Goal: Task Accomplishment & Management: Complete application form

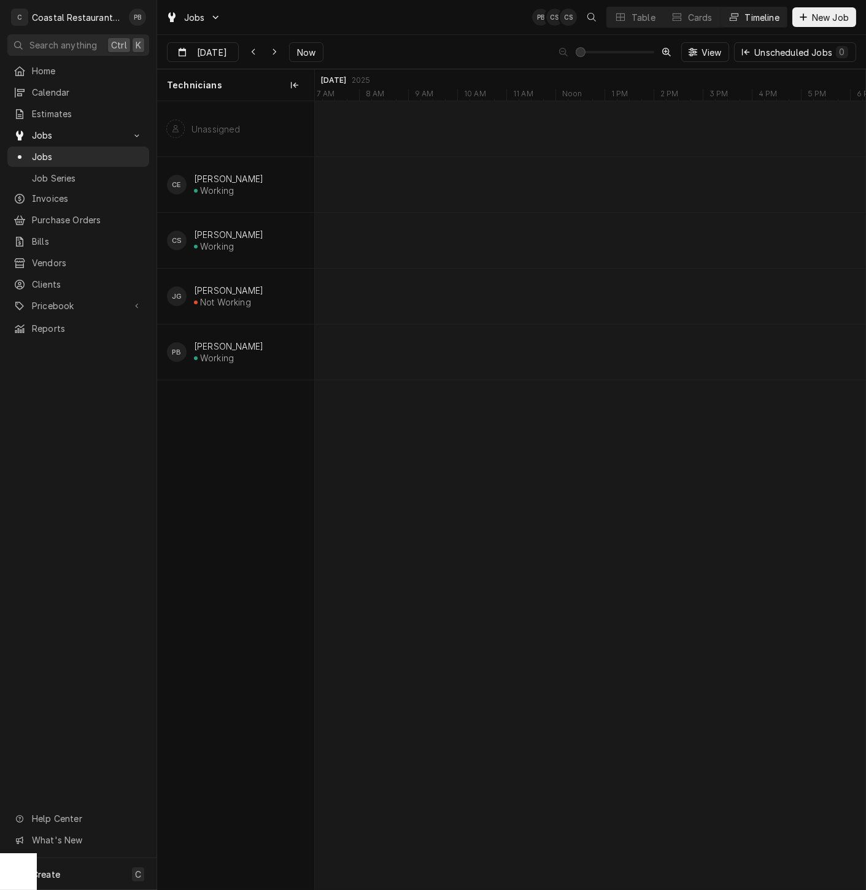
scroll to position [0, 10916]
click at [631, 15] on div "Table" at bounding box center [643, 17] width 24 height 13
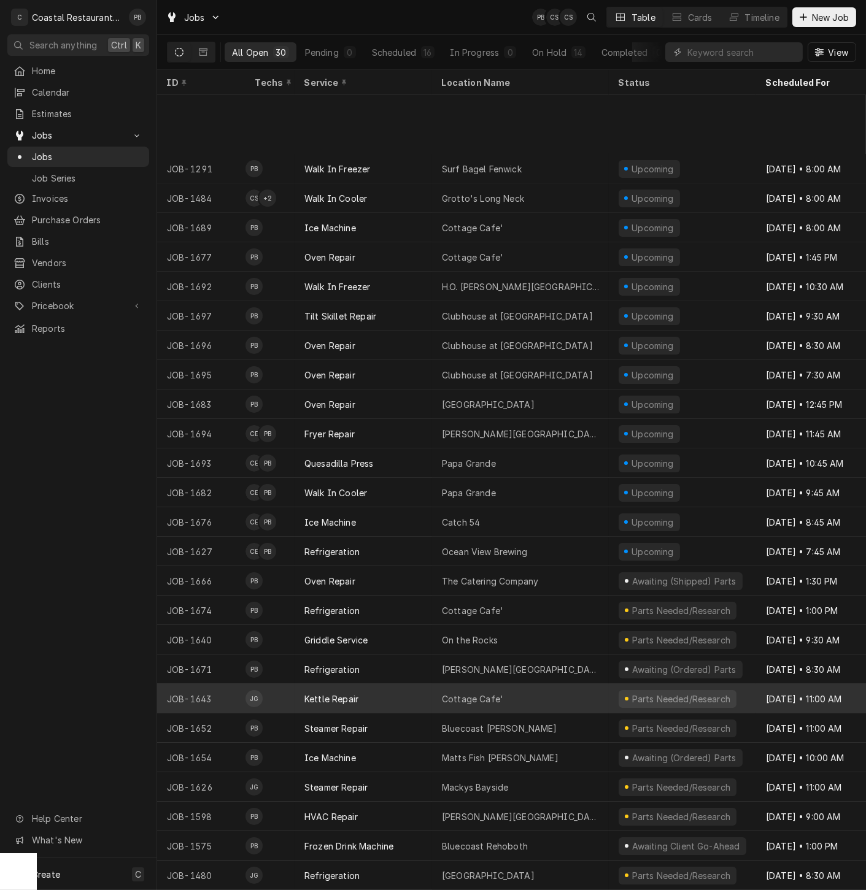
scroll to position [96, 0]
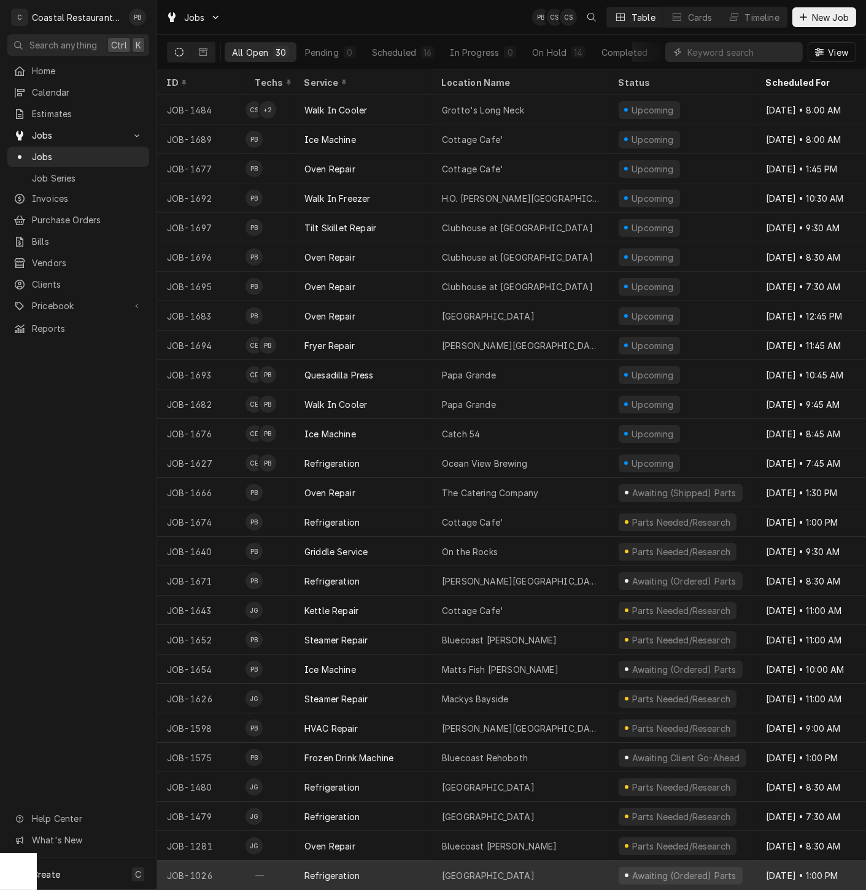
click at [373, 862] on div "Refrigeration" at bounding box center [363, 875] width 137 height 29
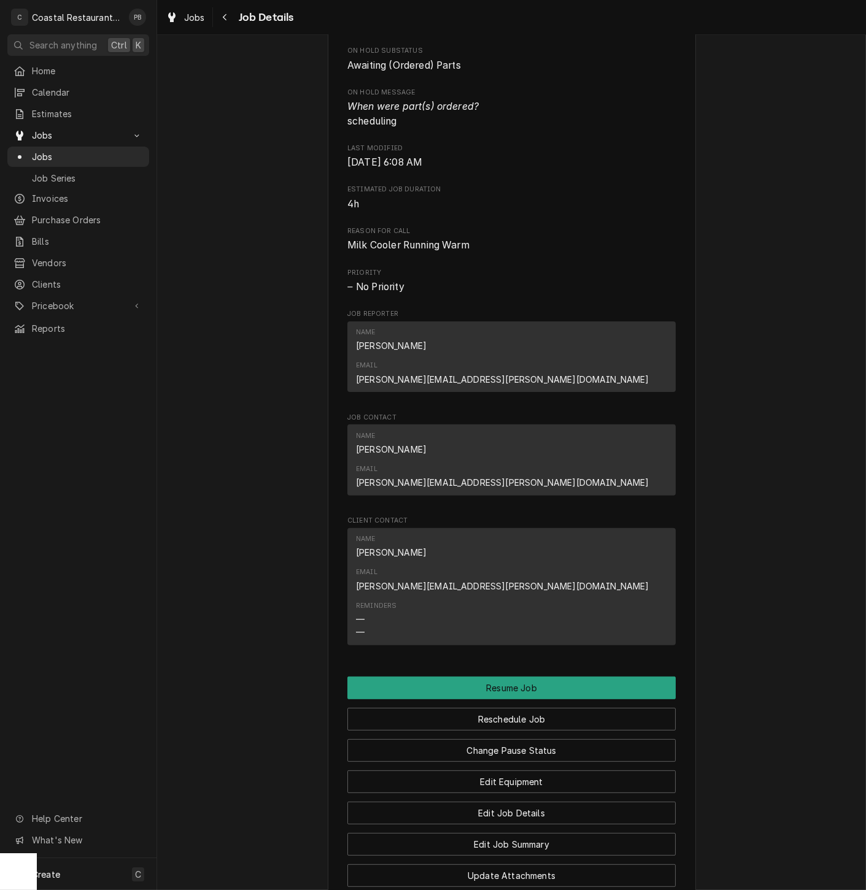
scroll to position [759, 0]
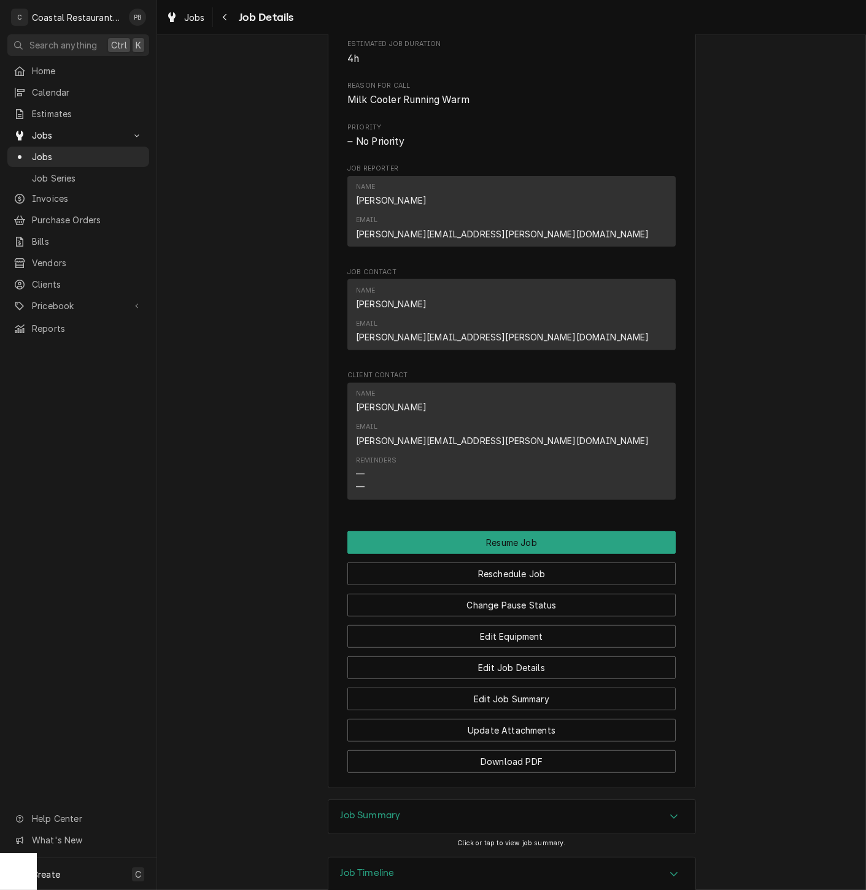
click at [665, 810] on div "Accordion Header" at bounding box center [674, 817] width 18 height 15
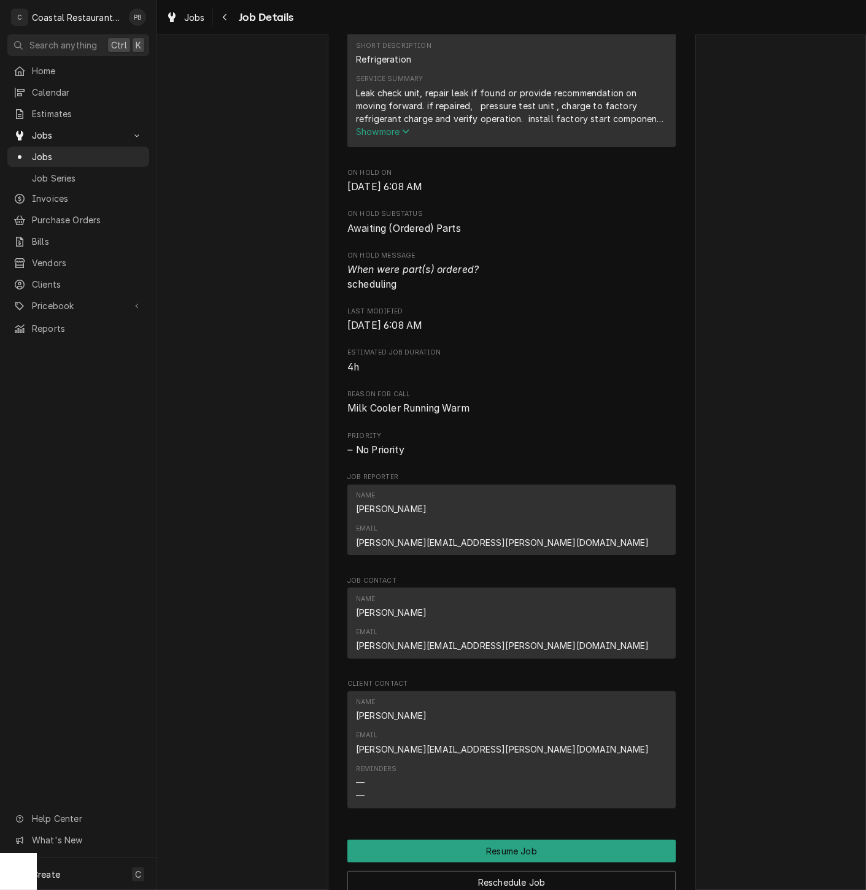
scroll to position [0, 0]
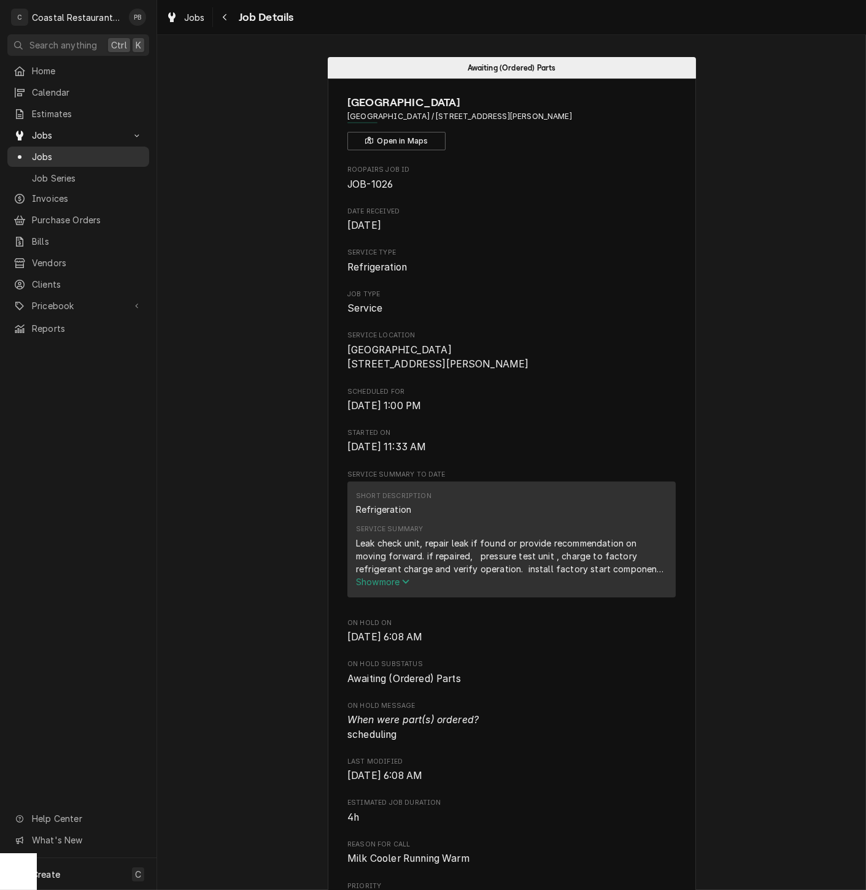
click at [54, 152] on span "Jobs" at bounding box center [87, 156] width 111 height 13
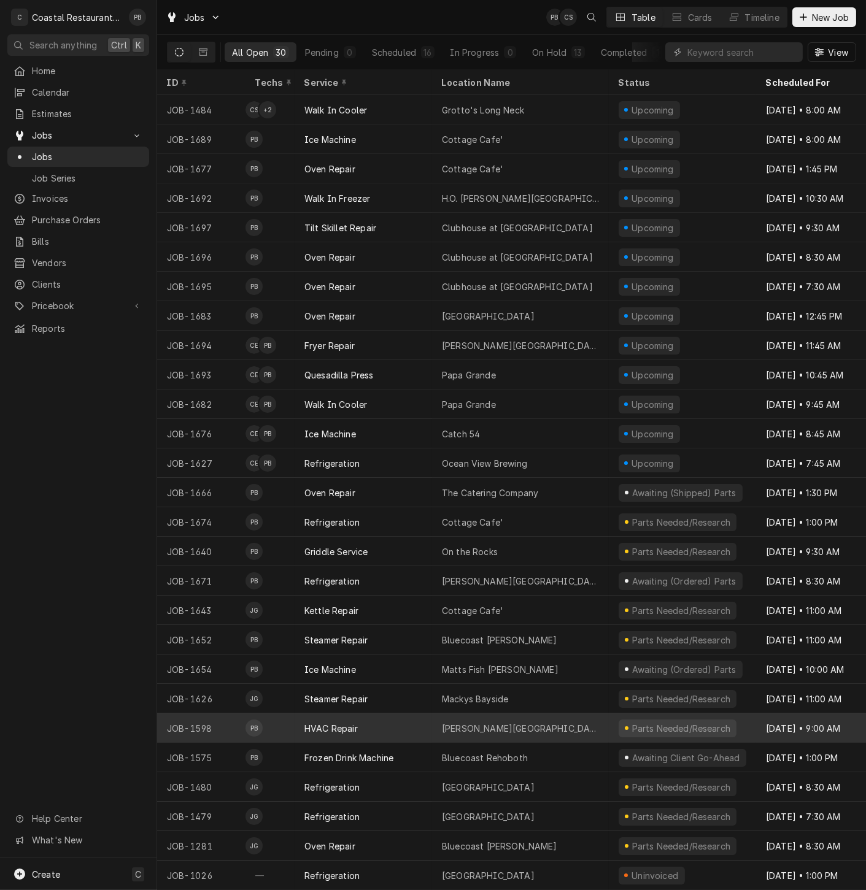
scroll to position [96, 0]
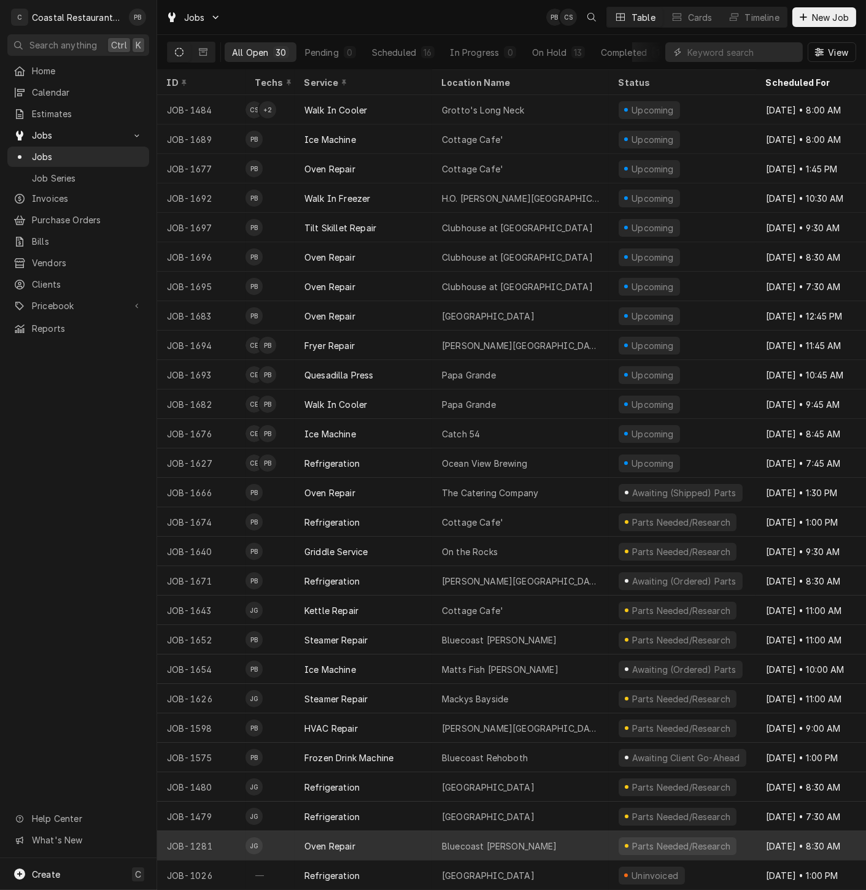
click at [413, 835] on div "Oven Repair" at bounding box center [363, 845] width 137 height 29
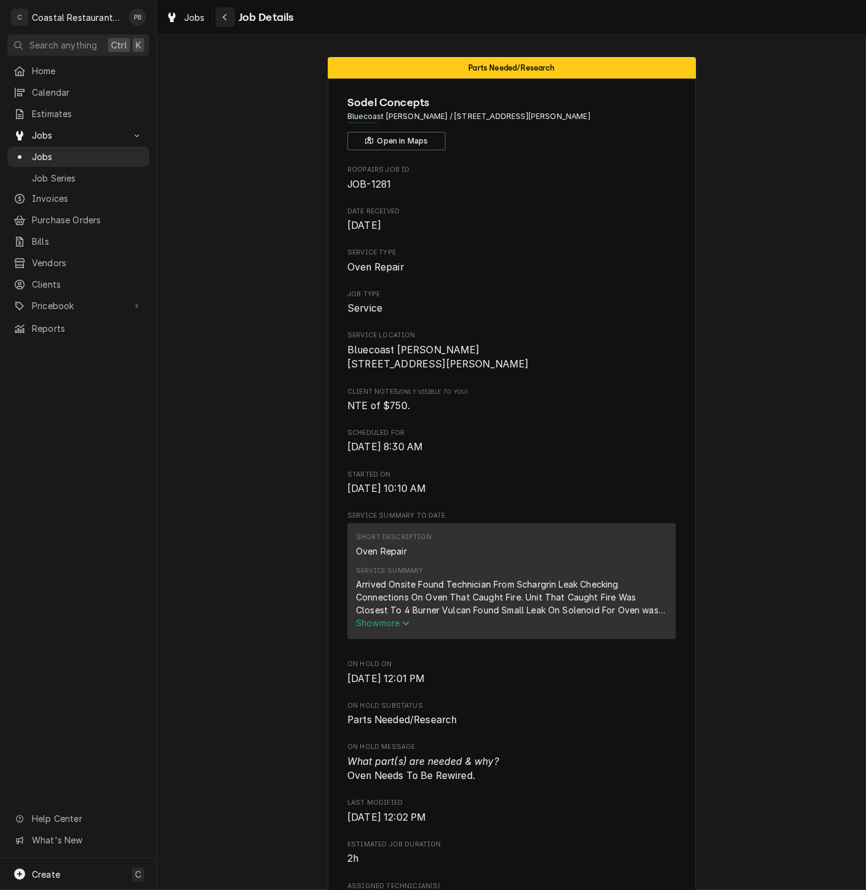
click at [224, 13] on icon "Navigate back" at bounding box center [225, 17] width 6 height 9
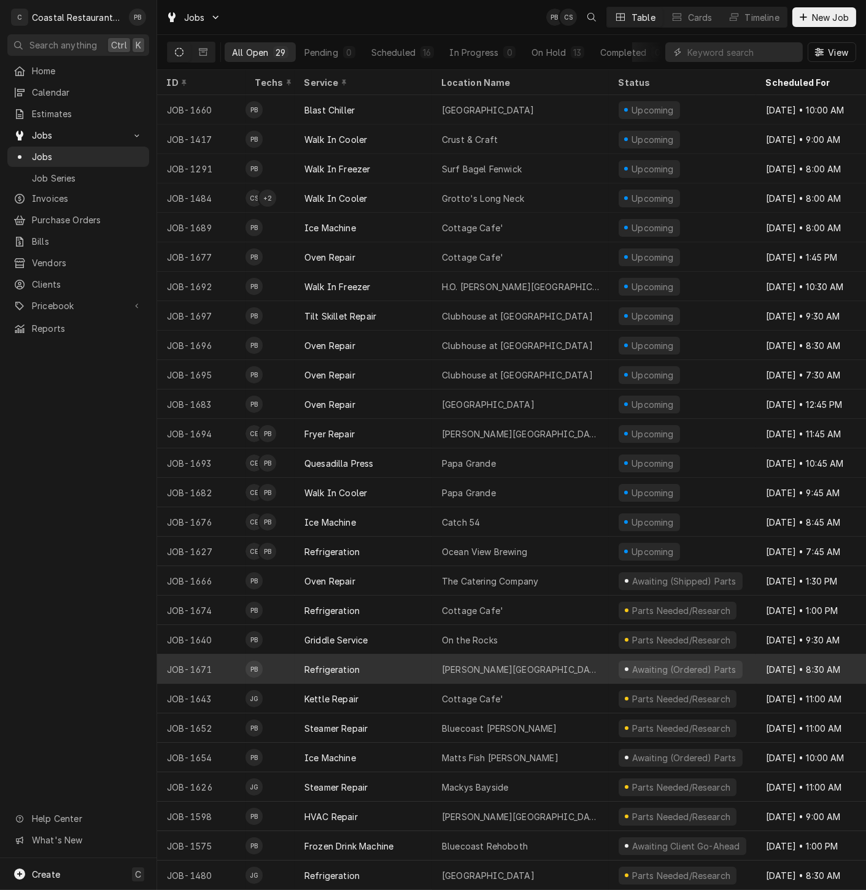
scroll to position [66, 0]
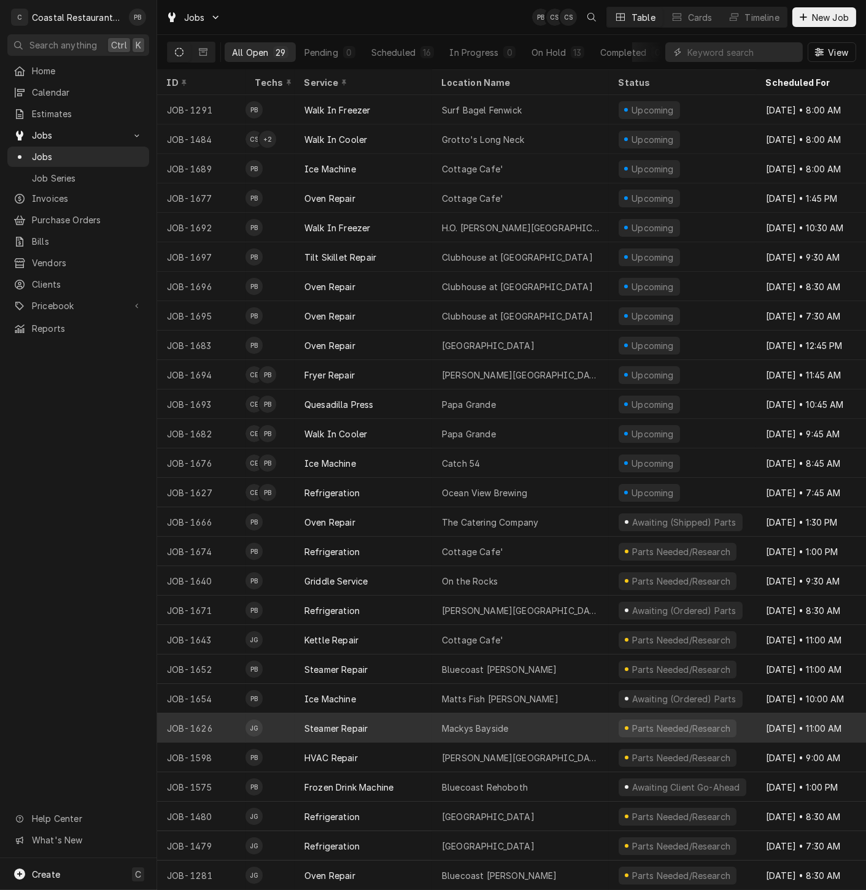
click at [522, 717] on div "Mackys Bayside" at bounding box center [520, 728] width 177 height 29
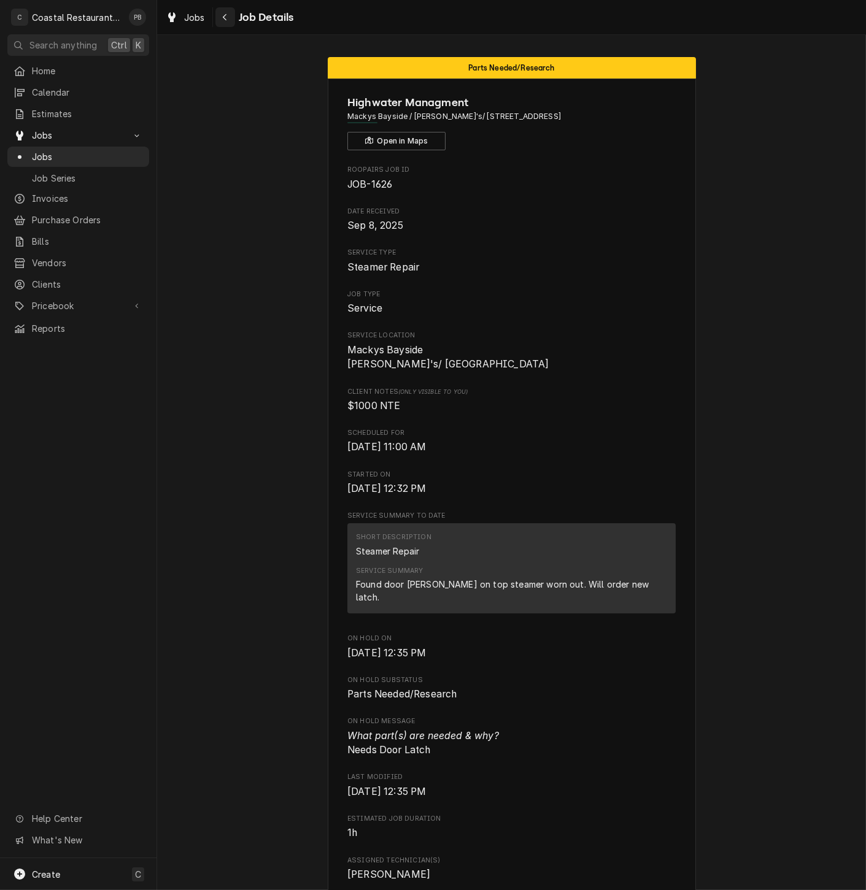
click at [230, 15] on div "Navigate back" at bounding box center [225, 17] width 12 height 12
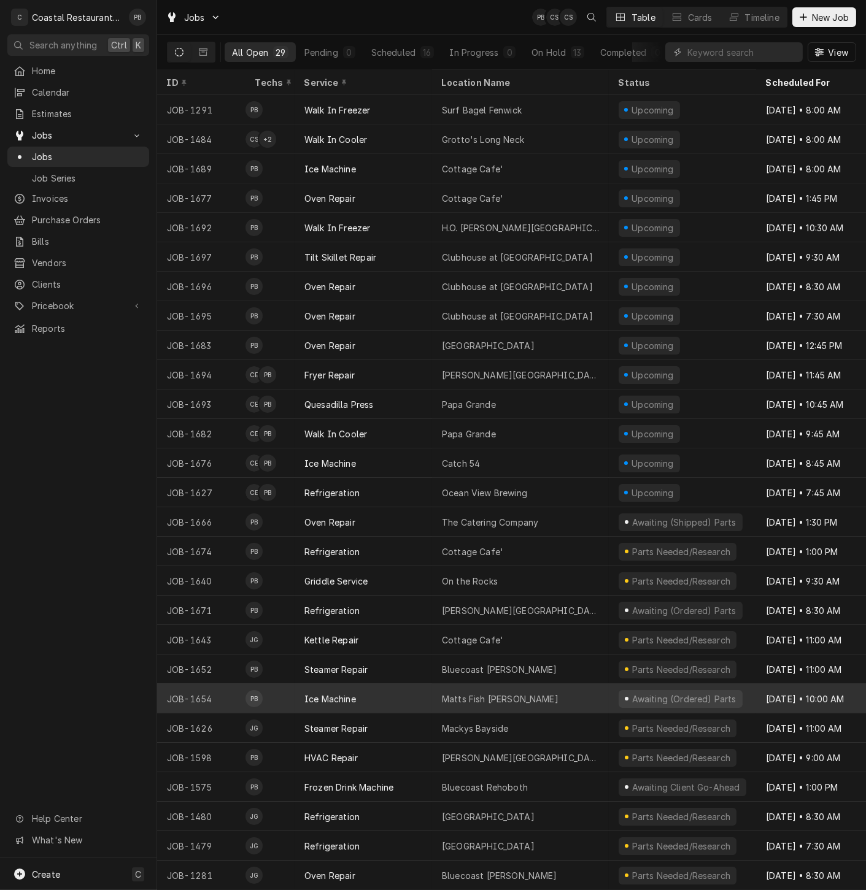
scroll to position [66, 0]
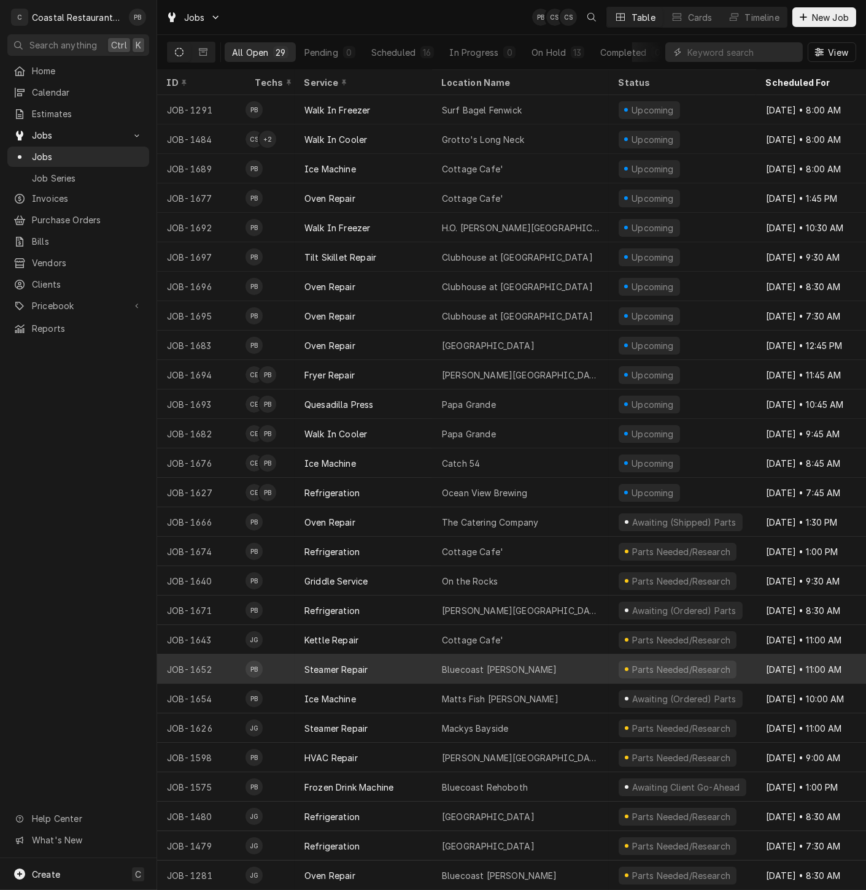
click at [401, 659] on div "Steamer Repair" at bounding box center [363, 669] width 137 height 29
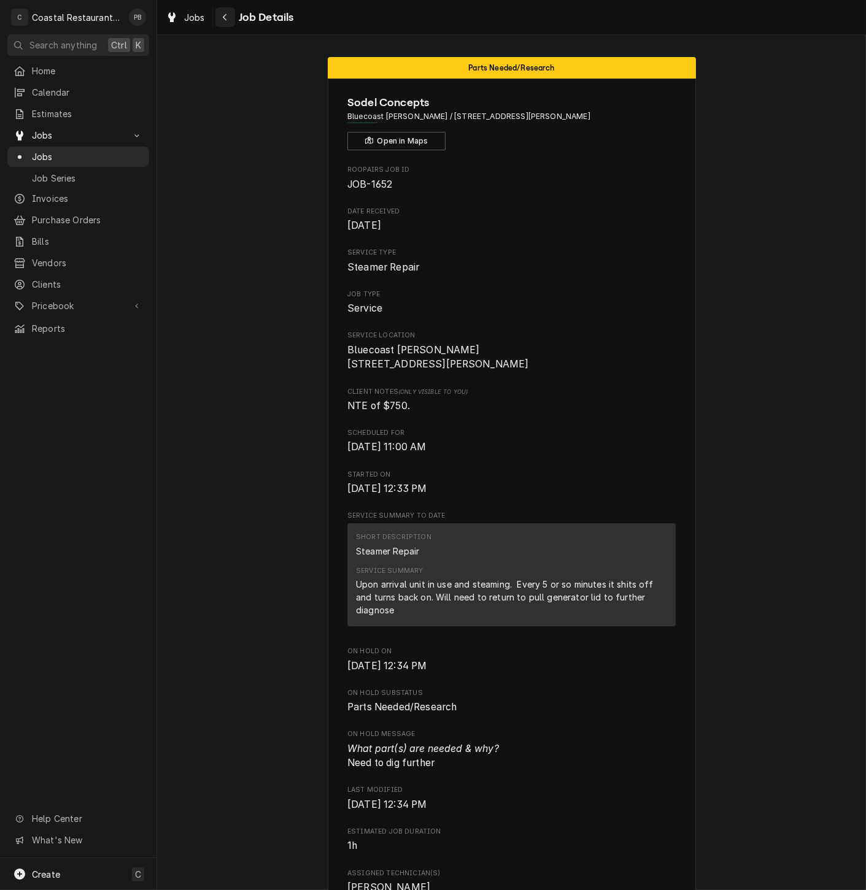
click at [227, 15] on icon "Navigate back" at bounding box center [225, 17] width 6 height 9
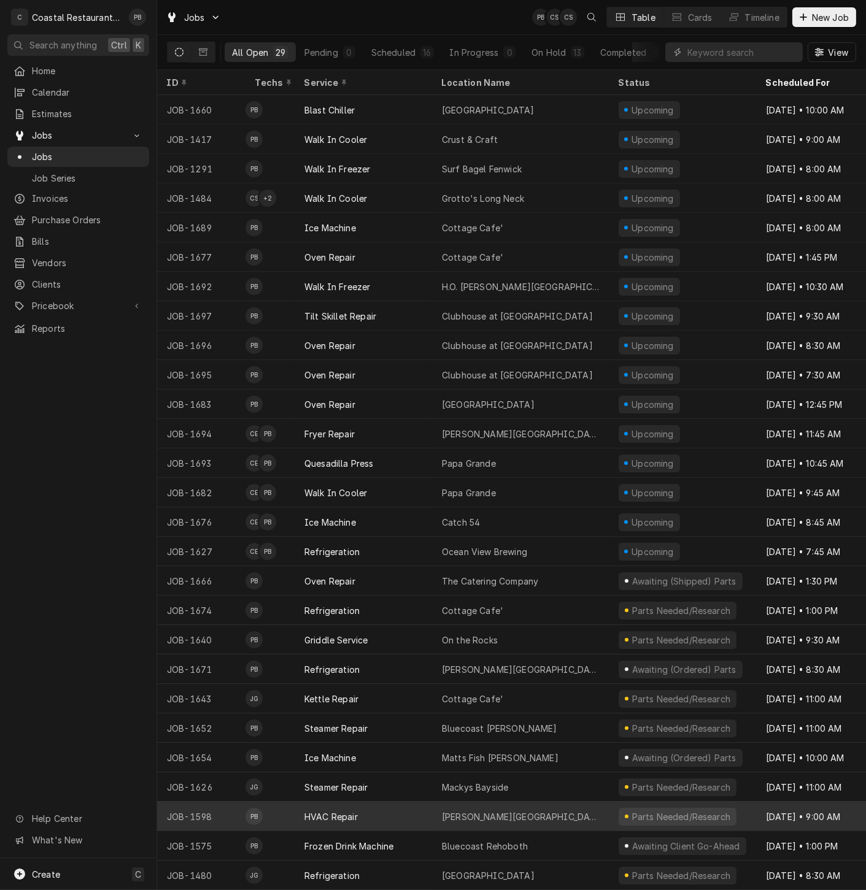
scroll to position [66, 0]
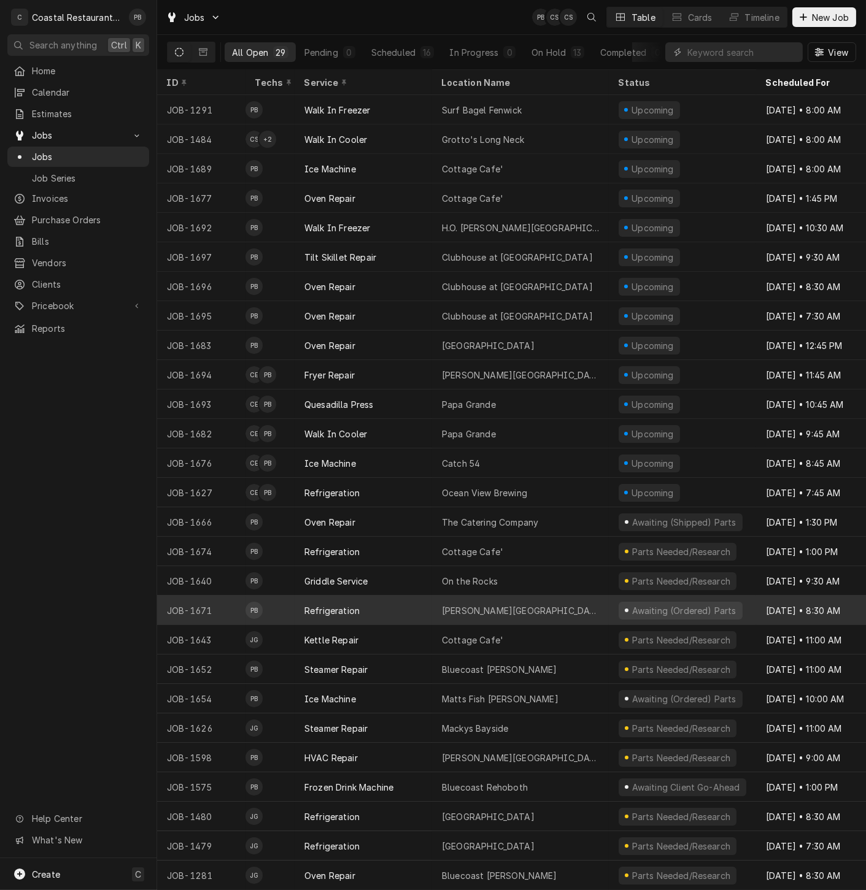
click at [547, 597] on div "[PERSON_NAME][GEOGRAPHIC_DATA]" at bounding box center [520, 610] width 177 height 29
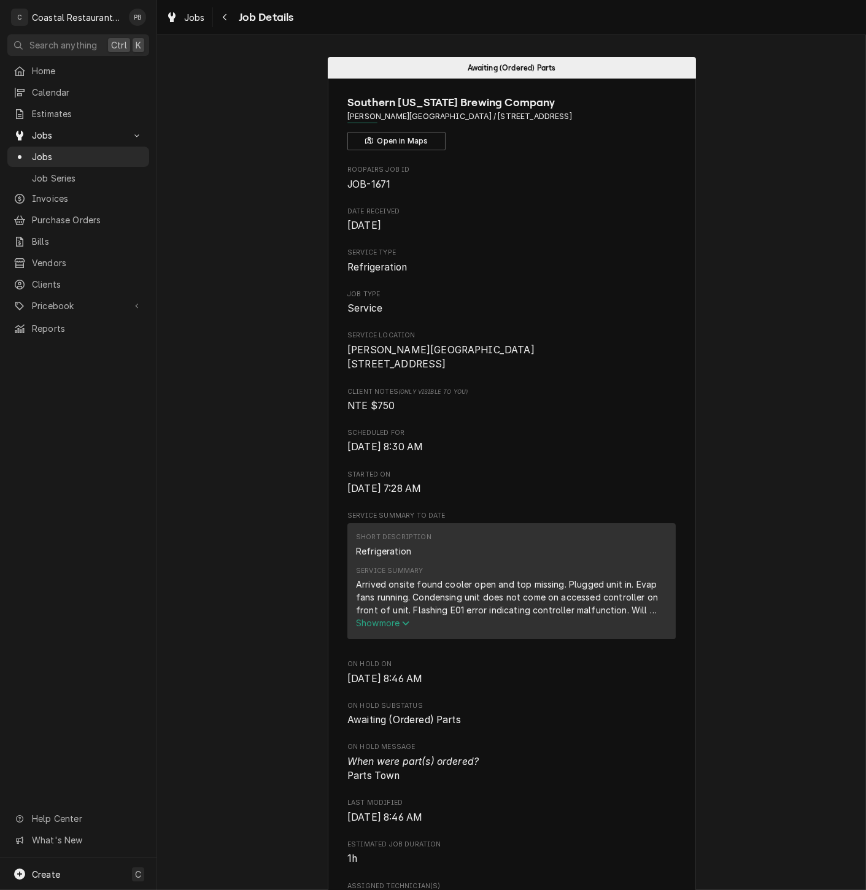
click at [385, 628] on span "Show more" at bounding box center [383, 623] width 54 height 10
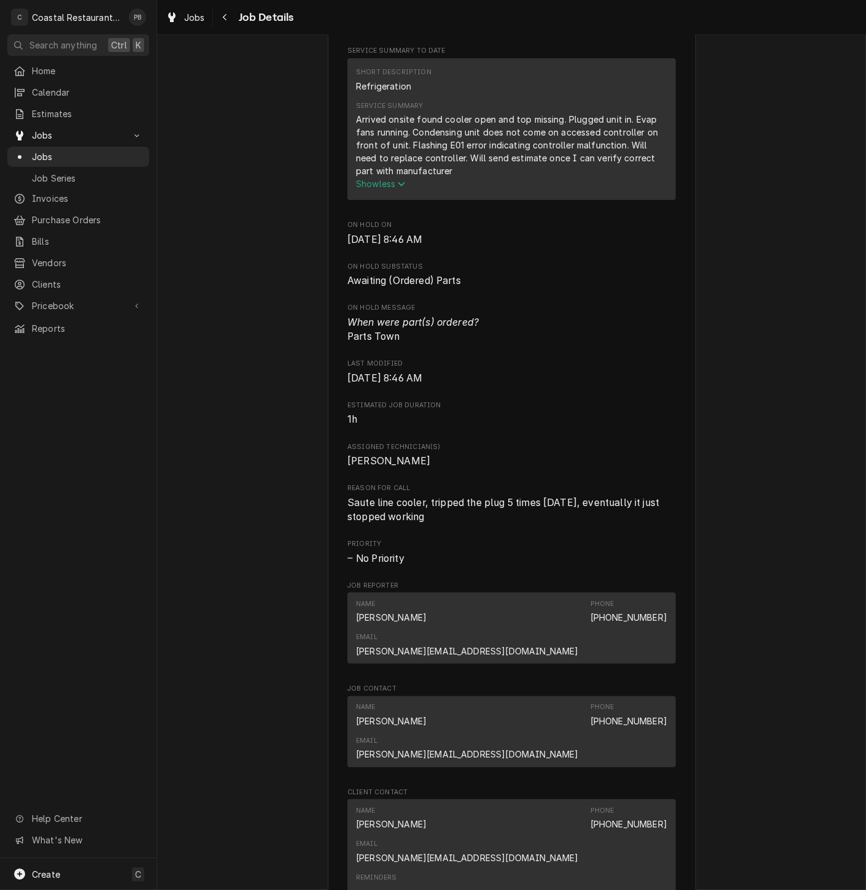
scroll to position [477, 0]
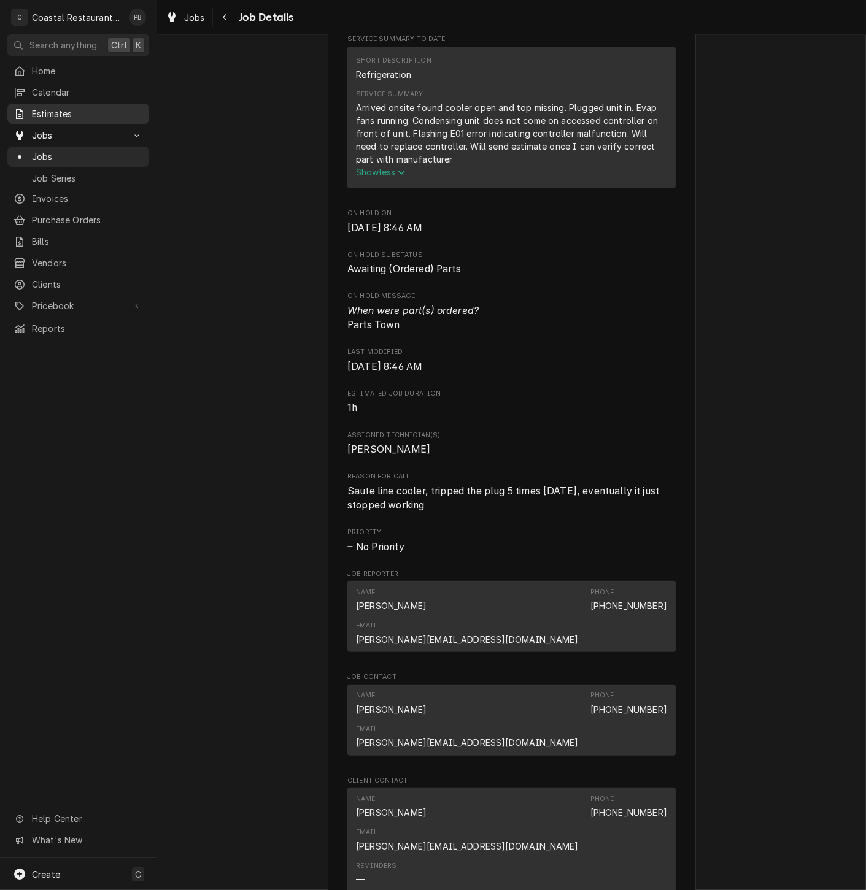
click at [74, 107] on span "Estimates" at bounding box center [87, 113] width 111 height 13
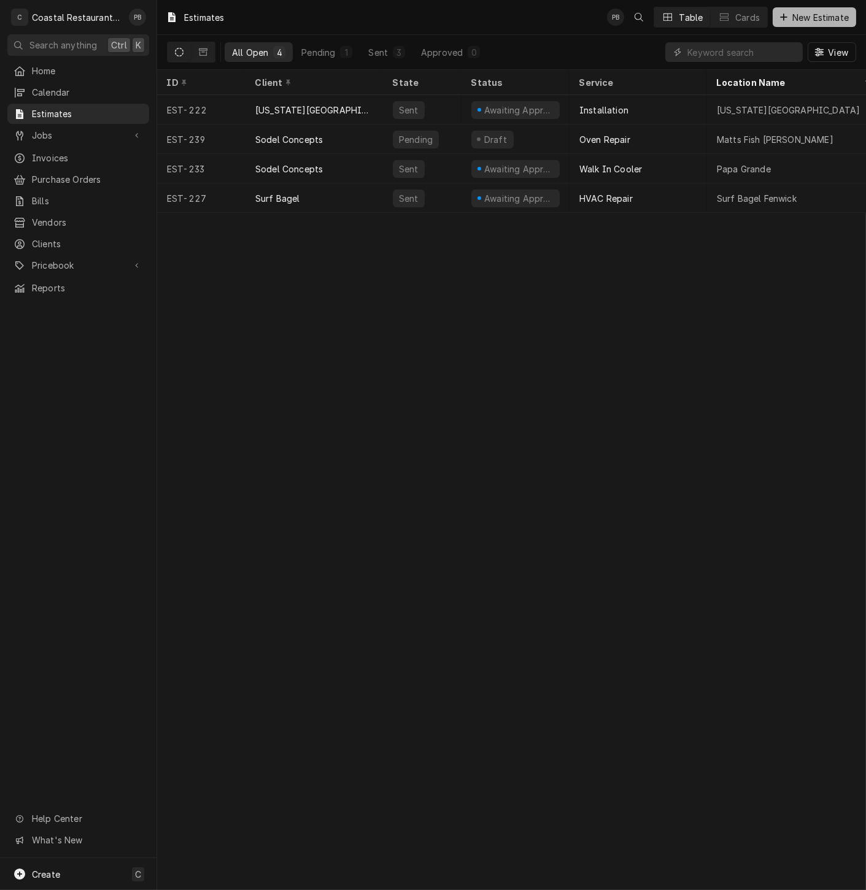
click at [811, 15] on span "New Estimate" at bounding box center [820, 17] width 61 height 13
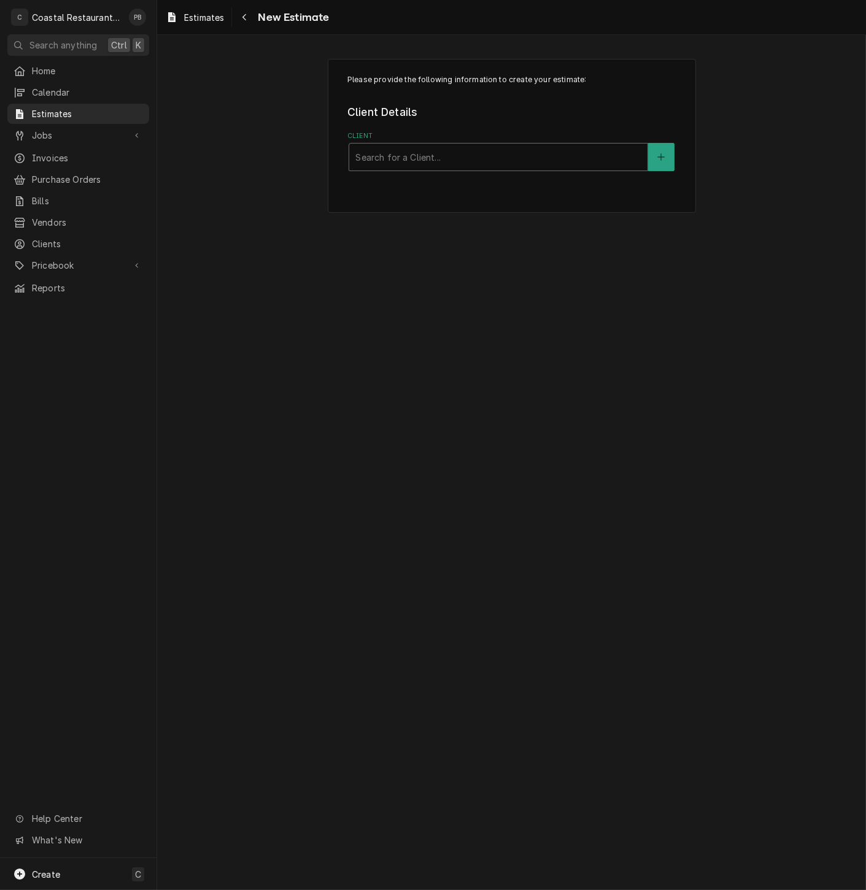
click at [442, 152] on div "Client" at bounding box center [498, 157] width 286 height 22
type input "south"
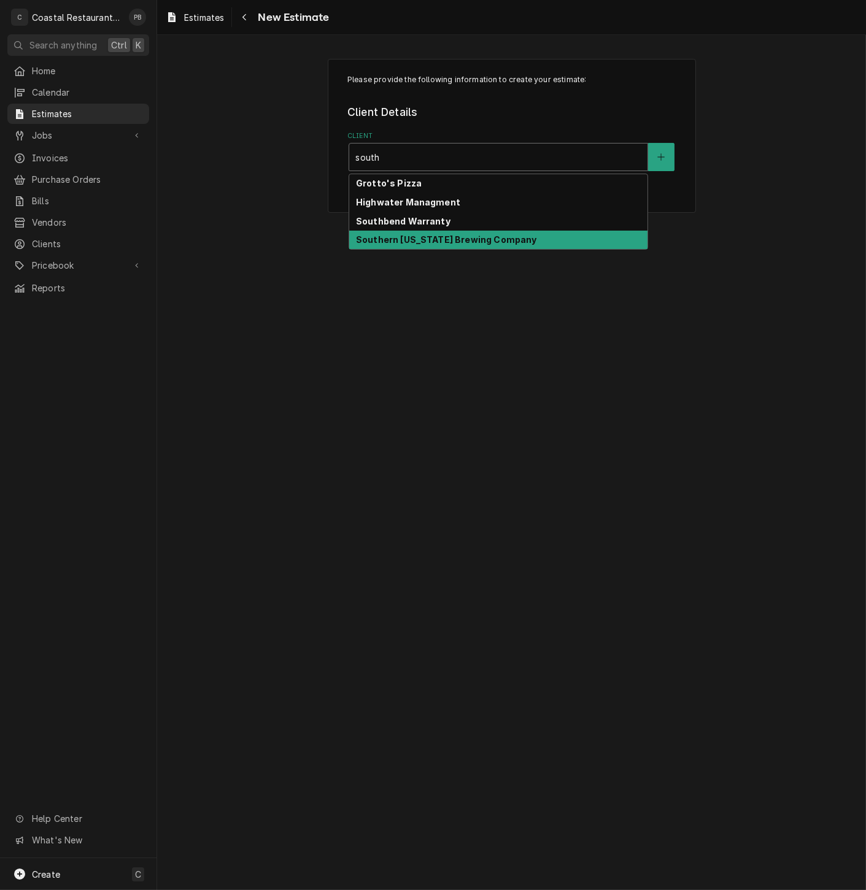
click at [442, 239] on strong "Southern Delaware Brewing Company" at bounding box center [446, 239] width 181 height 10
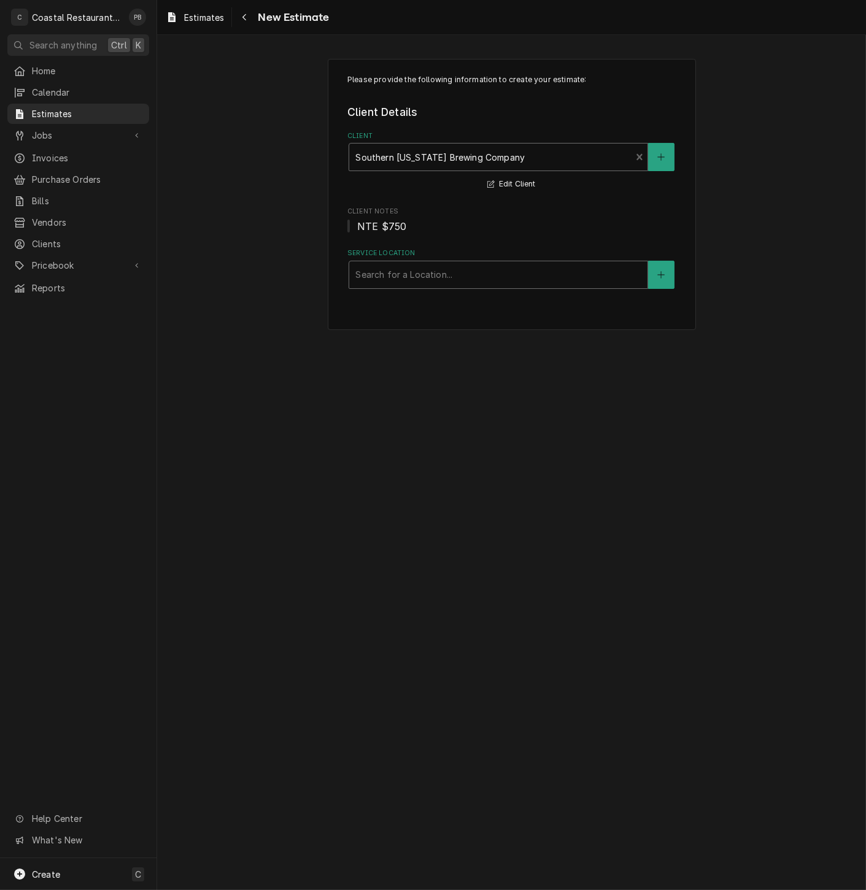
click at [417, 280] on div "Service Location" at bounding box center [498, 275] width 286 height 22
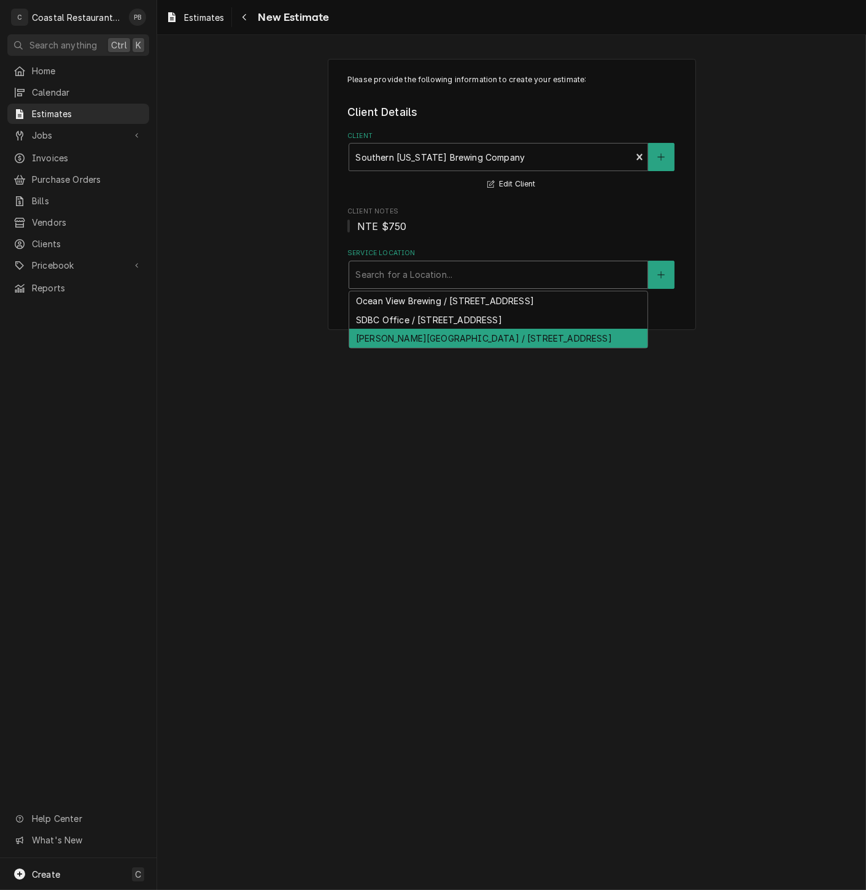
click at [408, 341] on div "Thompson Island / 30133 Veterans Way, Rehoboth Beach, DE 19971" at bounding box center [498, 338] width 298 height 19
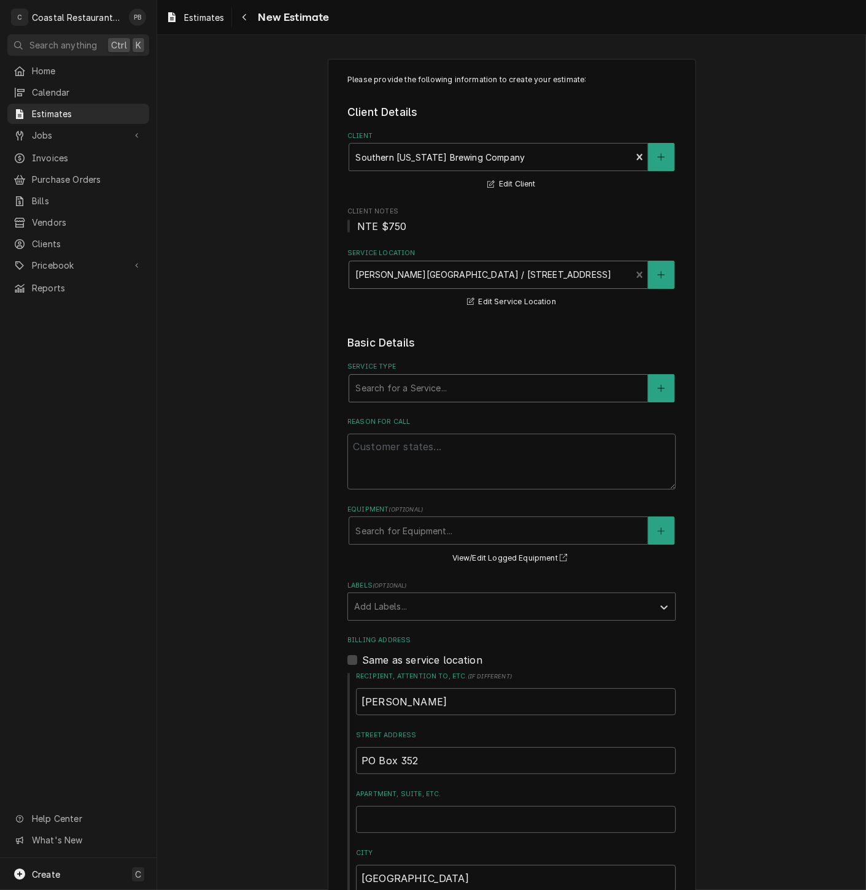
click at [420, 387] on div "Service Type" at bounding box center [498, 388] width 286 height 22
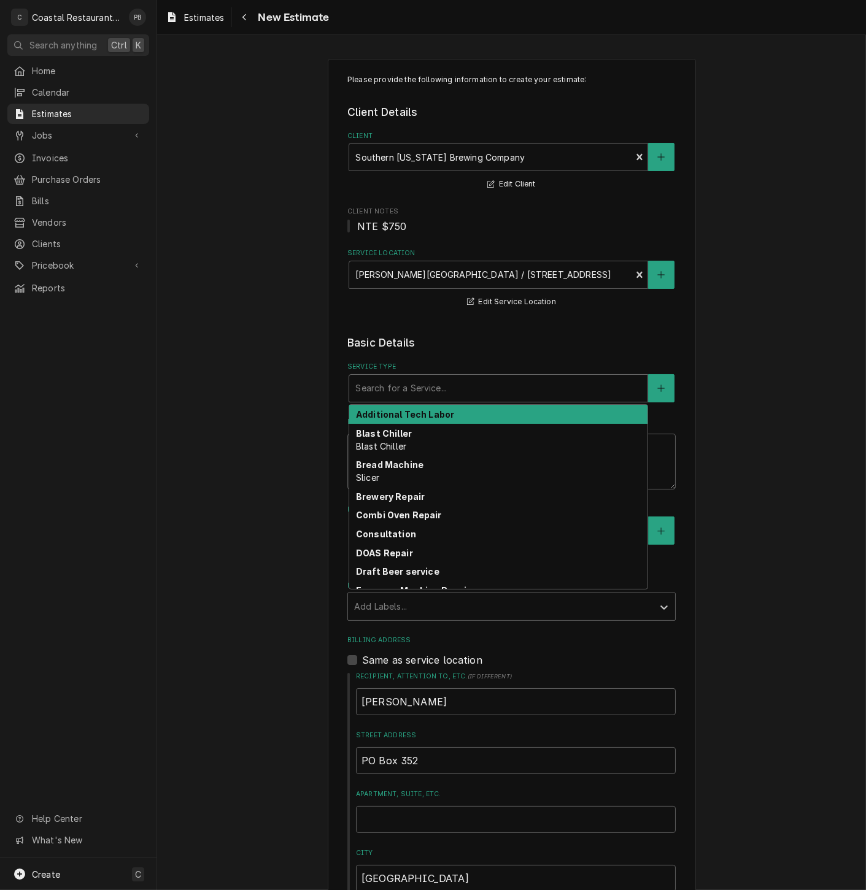
type textarea "x"
type input "r"
type textarea "x"
type input "re"
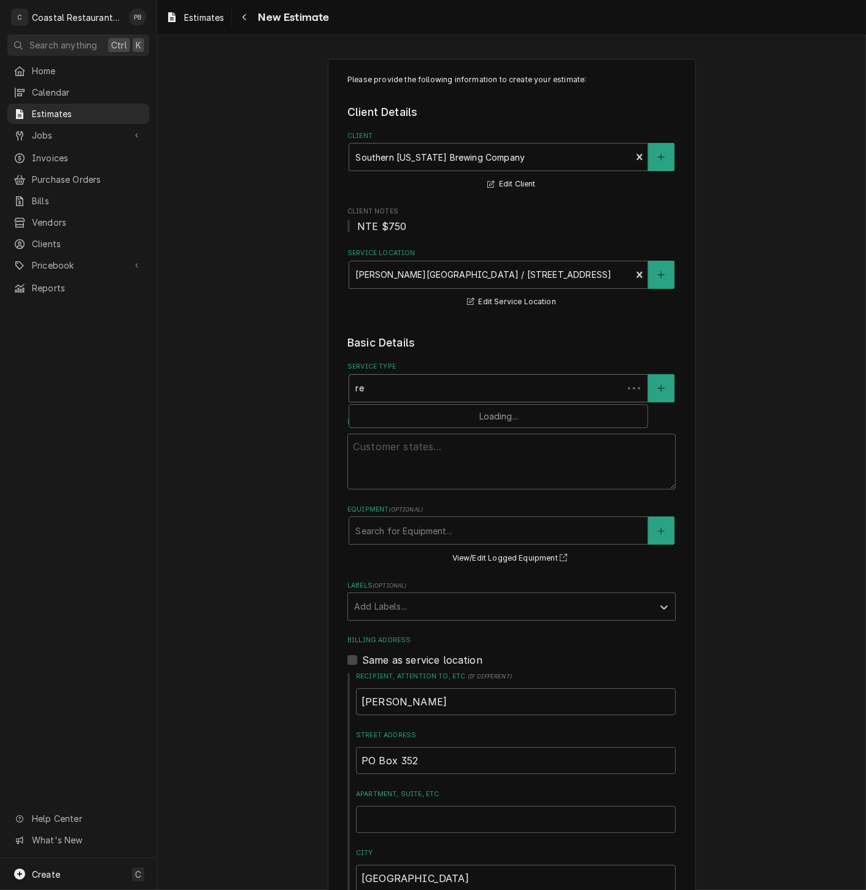
type textarea "x"
type input "ref"
type textarea "x"
type input "refr"
click at [412, 415] on div "Refrigeration" at bounding box center [498, 414] width 298 height 19
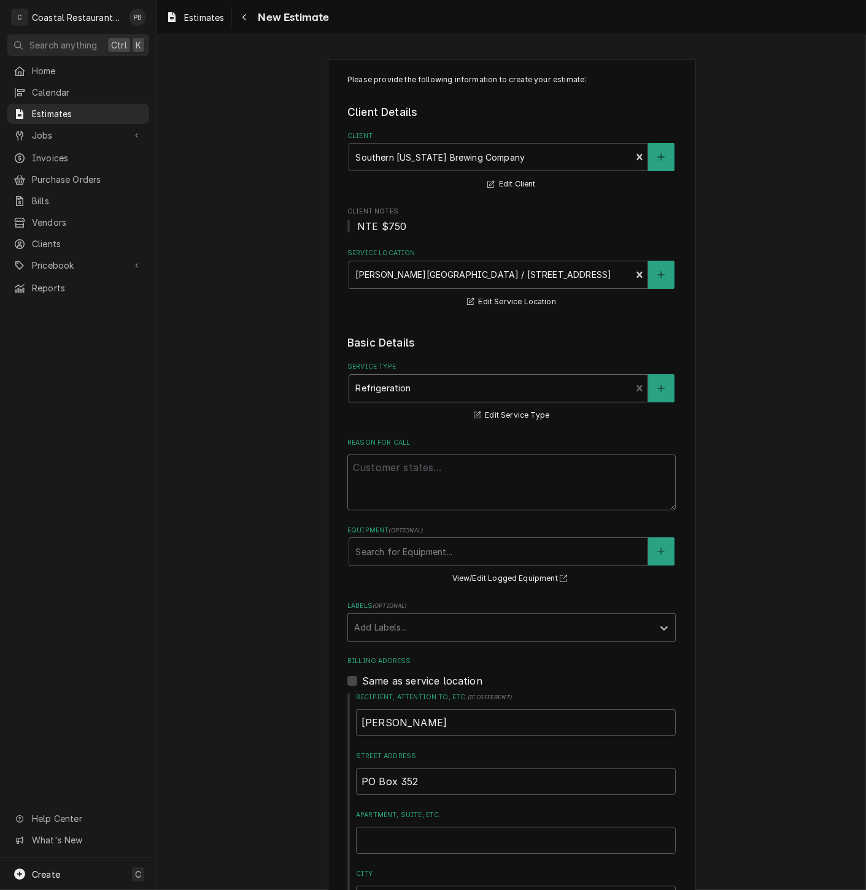
click at [408, 497] on textarea "Reason For Call" at bounding box center [511, 483] width 328 height 56
type textarea "x"
type textarea "c"
type textarea "x"
type textarea "co"
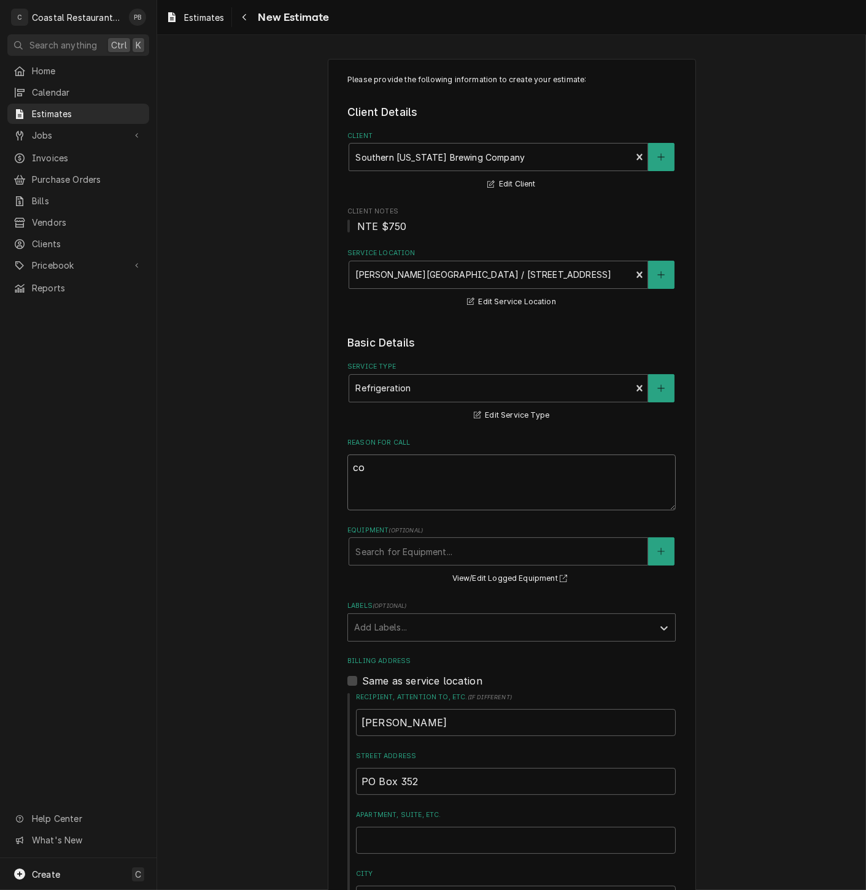
type textarea "x"
type textarea "con"
type textarea "x"
type textarea "cont"
type textarea "x"
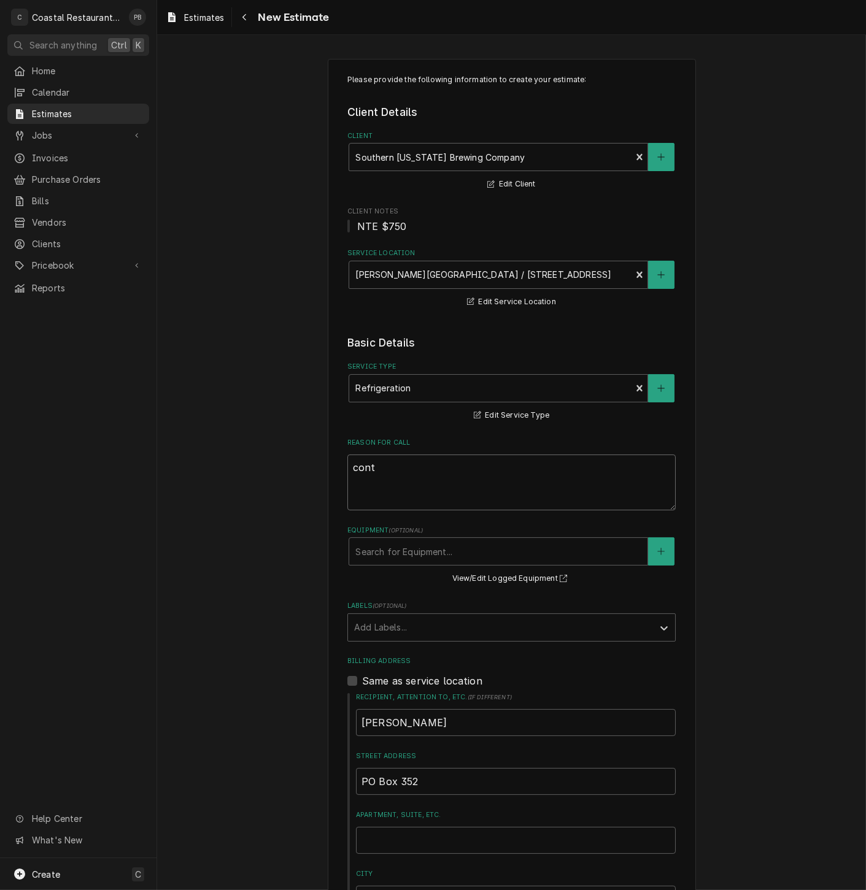
type textarea "contr"
type textarea "x"
type textarea "contro"
type textarea "x"
type textarea "control"
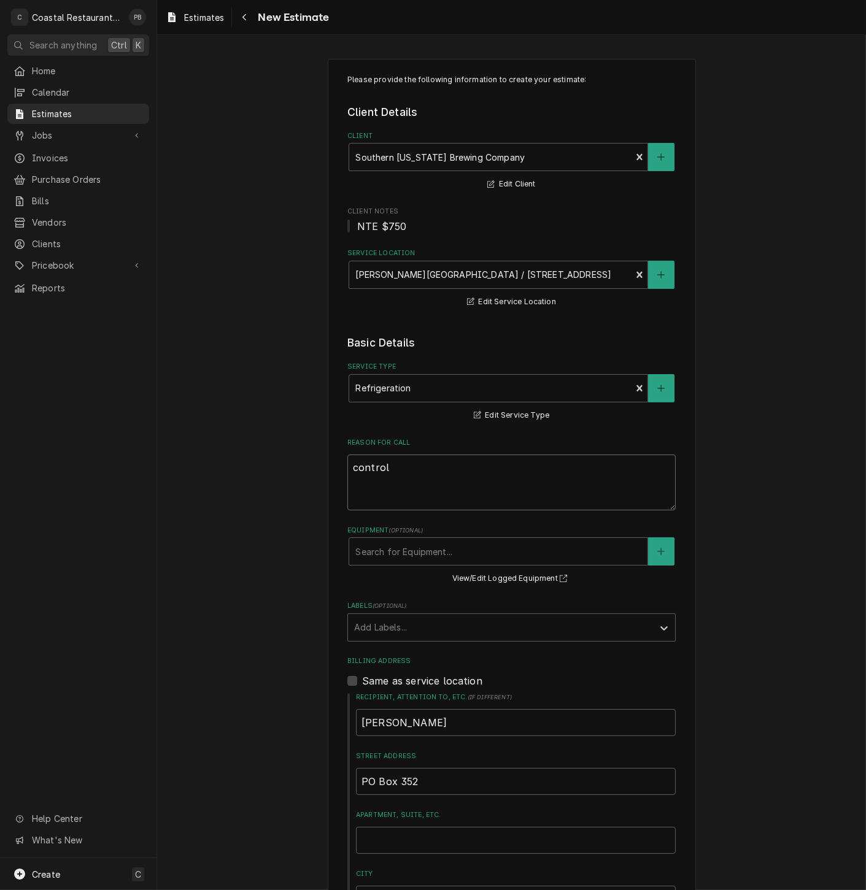
type textarea "x"
type textarea "controll"
type textarea "x"
type textarea "controlle"
type textarea "x"
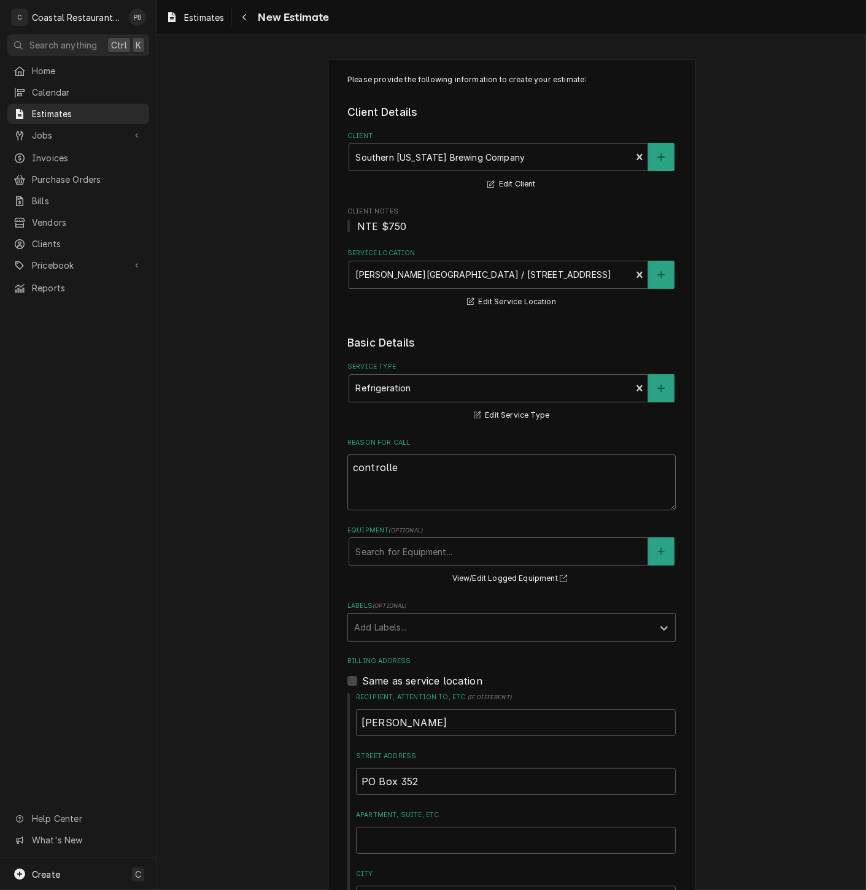
type textarea "controller"
type textarea "x"
type textarea "controller"
type textarea "x"
type textarea "controller s"
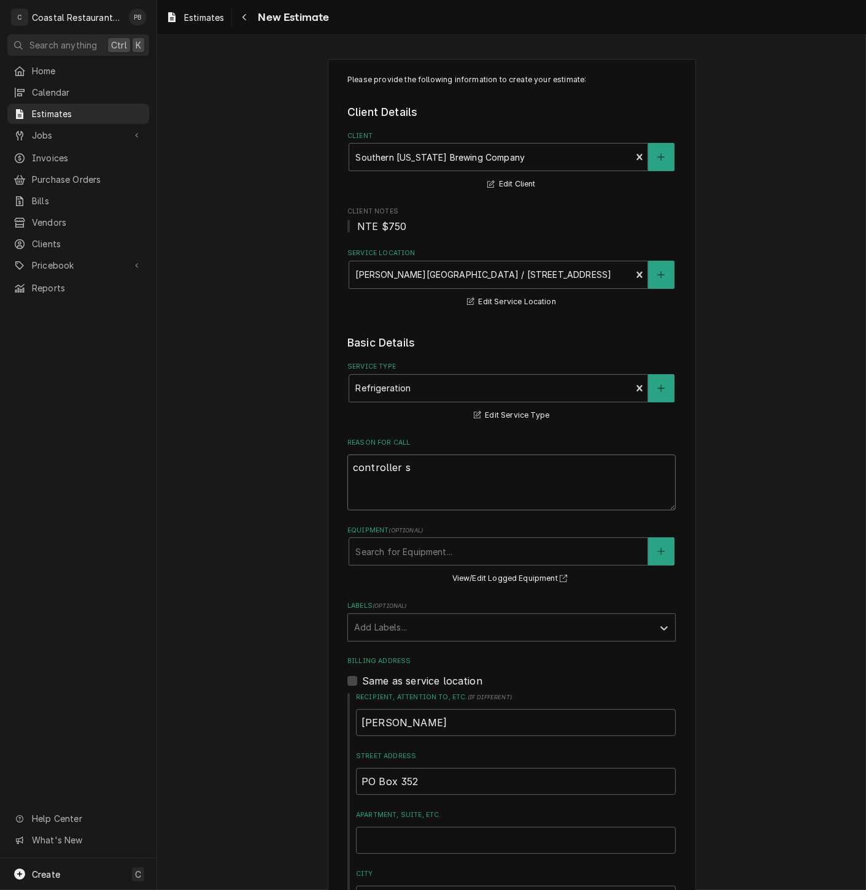
type textarea "x"
type textarea "controller sh"
type textarea "x"
type textarea "controller sho"
type textarea "x"
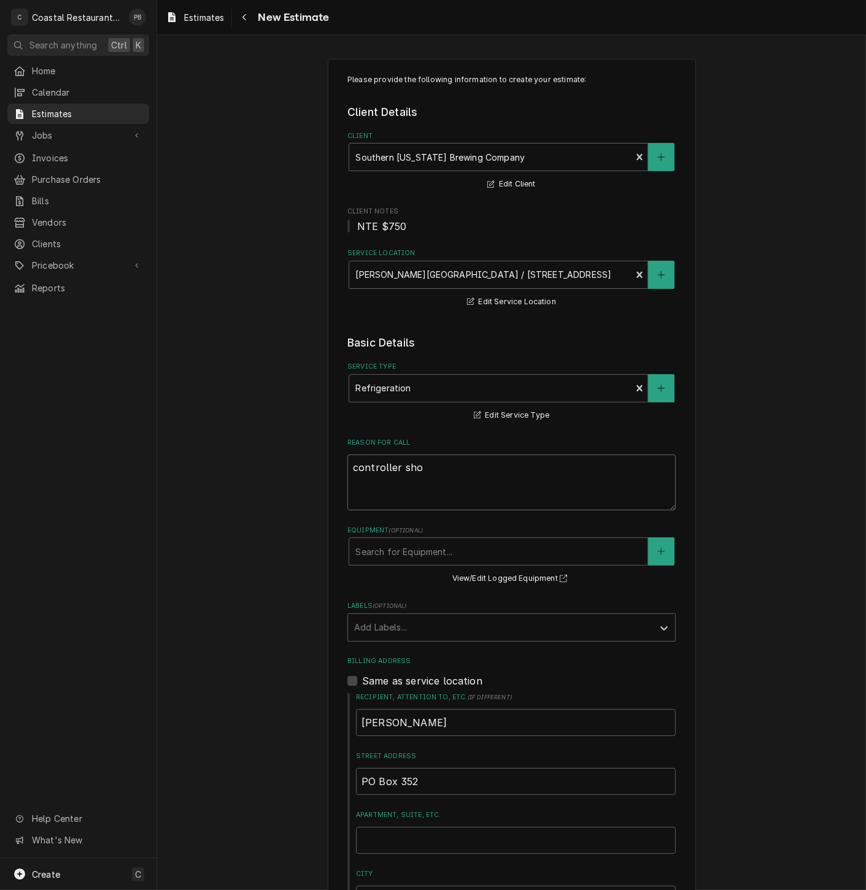
type textarea "controller show"
type textarea "x"
type textarea "controller showi"
type textarea "x"
type textarea "controller showin"
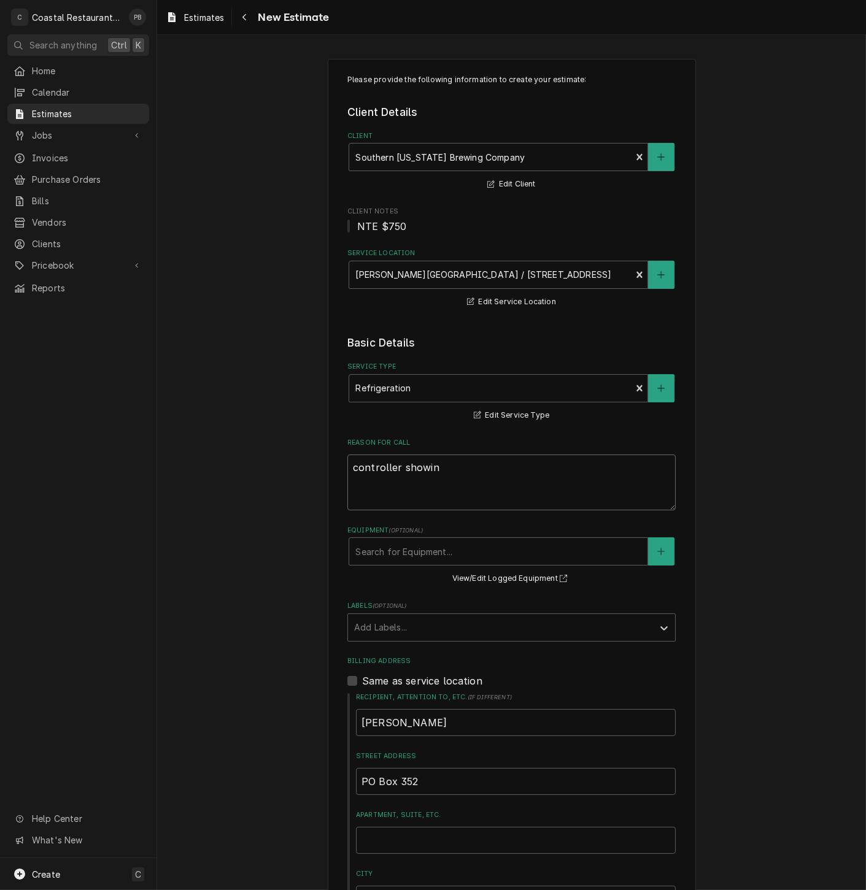
type textarea "x"
type textarea "controller showing"
type textarea "x"
type textarea "controller showing"
type textarea "x"
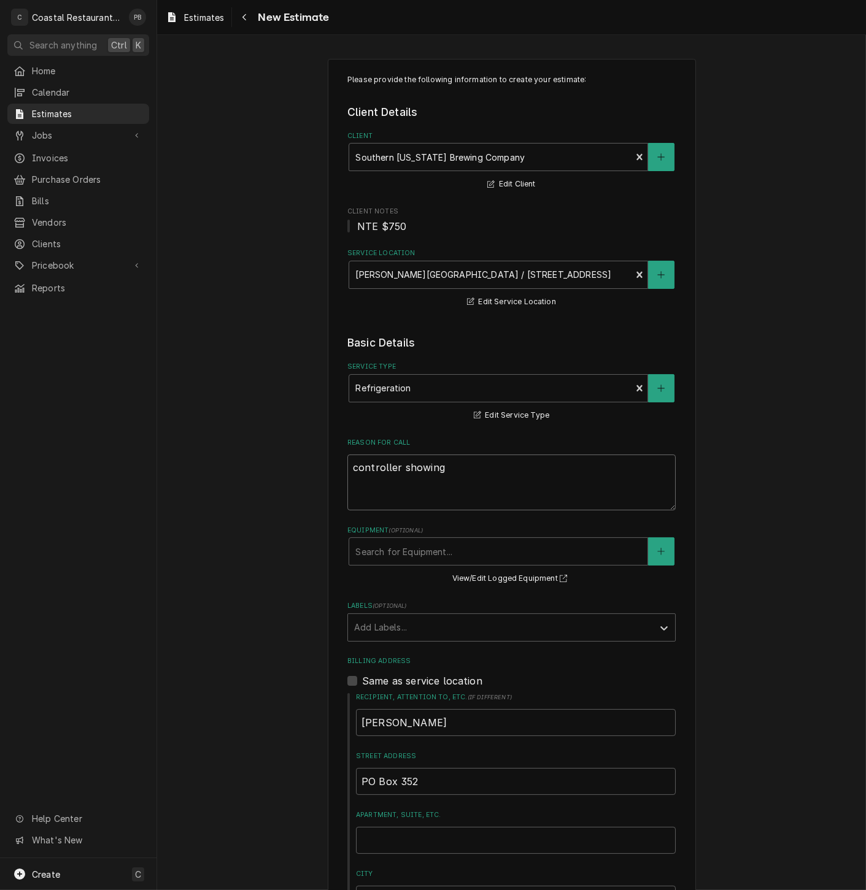
type textarea "controller showing e"
type textarea "x"
type textarea "controller showing e-"
type textarea "x"
type textarea "controller showing e"
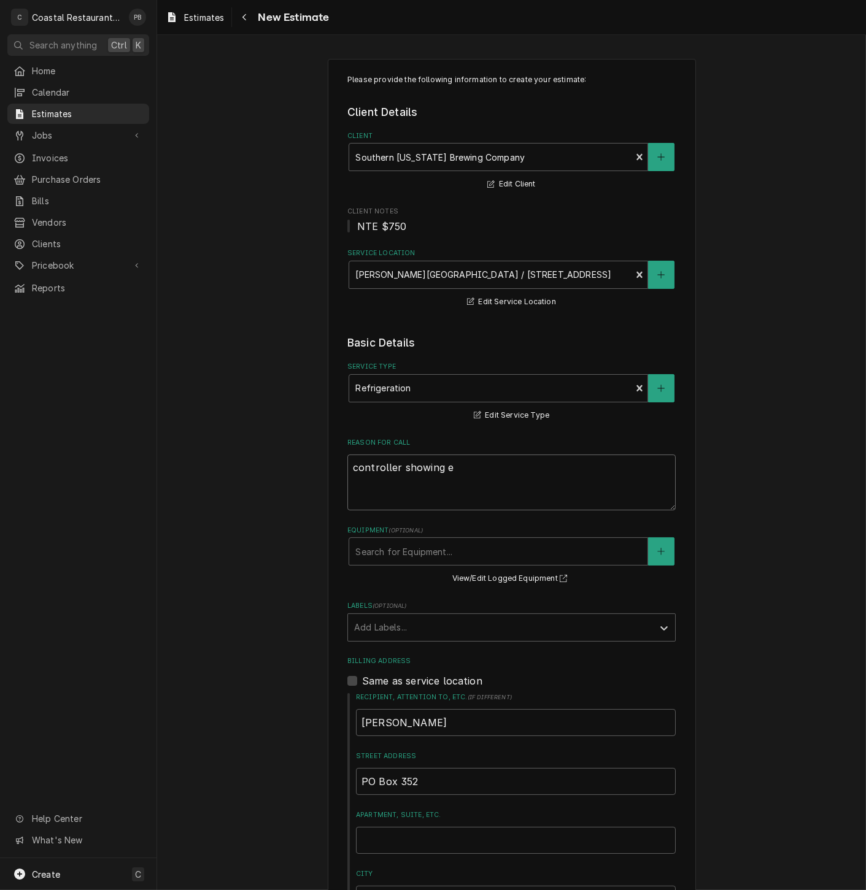
type textarea "x"
type textarea "controller showing e0"
type textarea "x"
type textarea "controller showing e01"
type textarea "x"
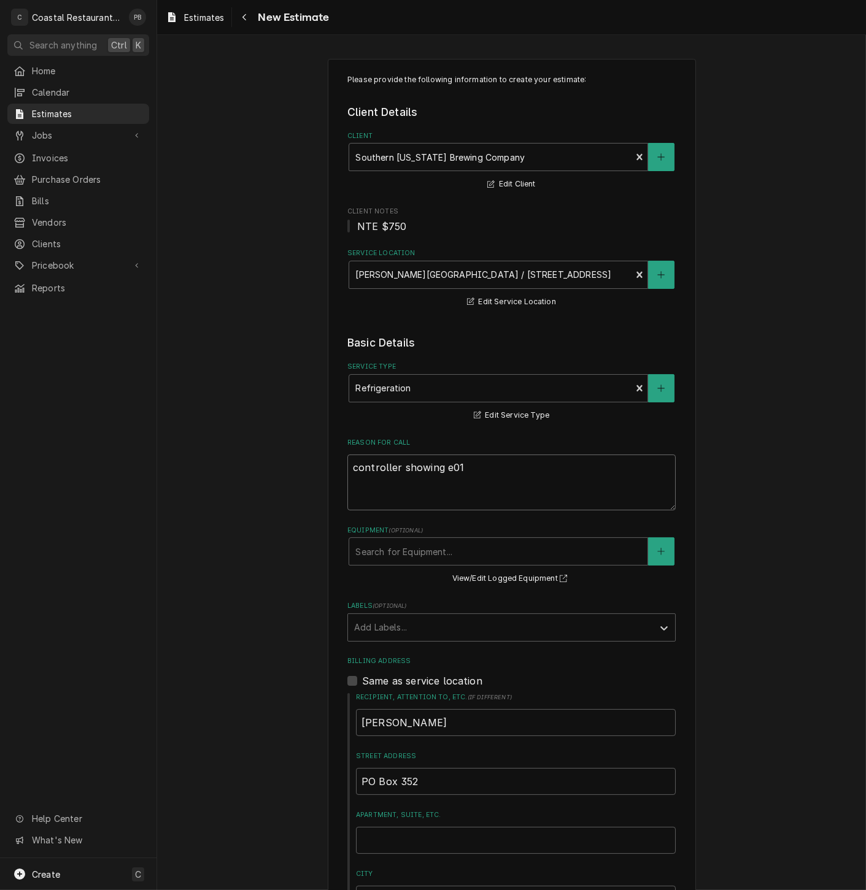
type textarea "controller showing e01"
type textarea "x"
type textarea "controller showing e01 e"
type textarea "x"
type textarea "controller showing e01 er"
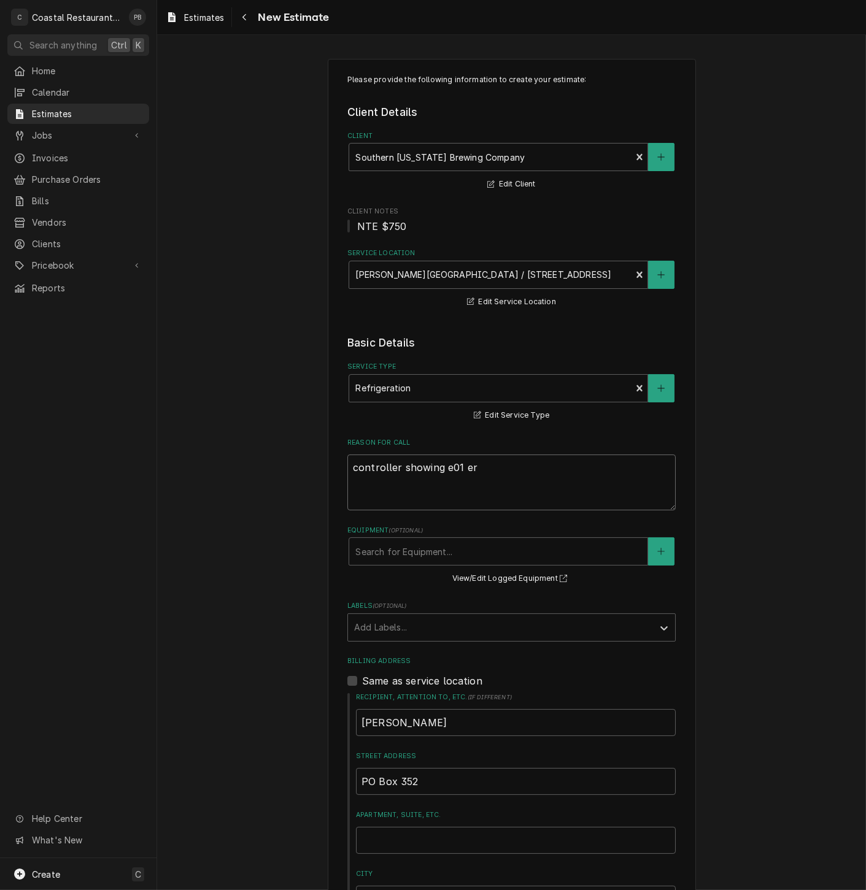
type textarea "x"
type textarea "controller showing e01 erro"
type textarea "x"
type textarea "controller showing e01 error"
type textarea "x"
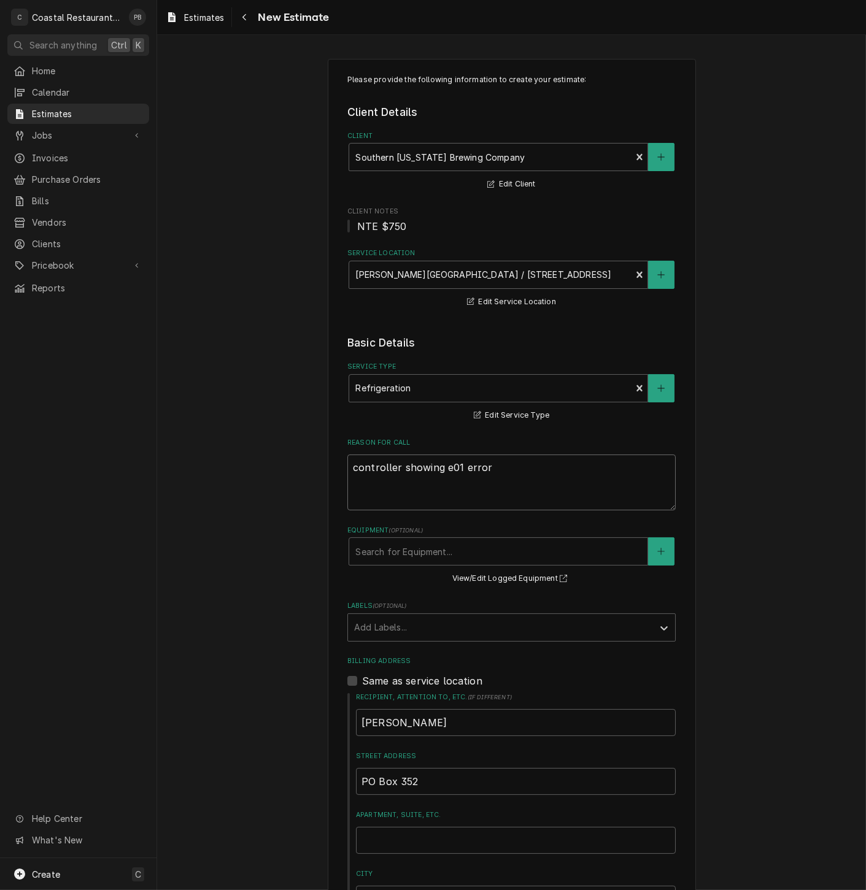
type textarea "controller showing e01 error c"
type textarea "x"
type textarea "controller showing e01 error co"
type textarea "x"
type textarea "controller showing e01 error cod"
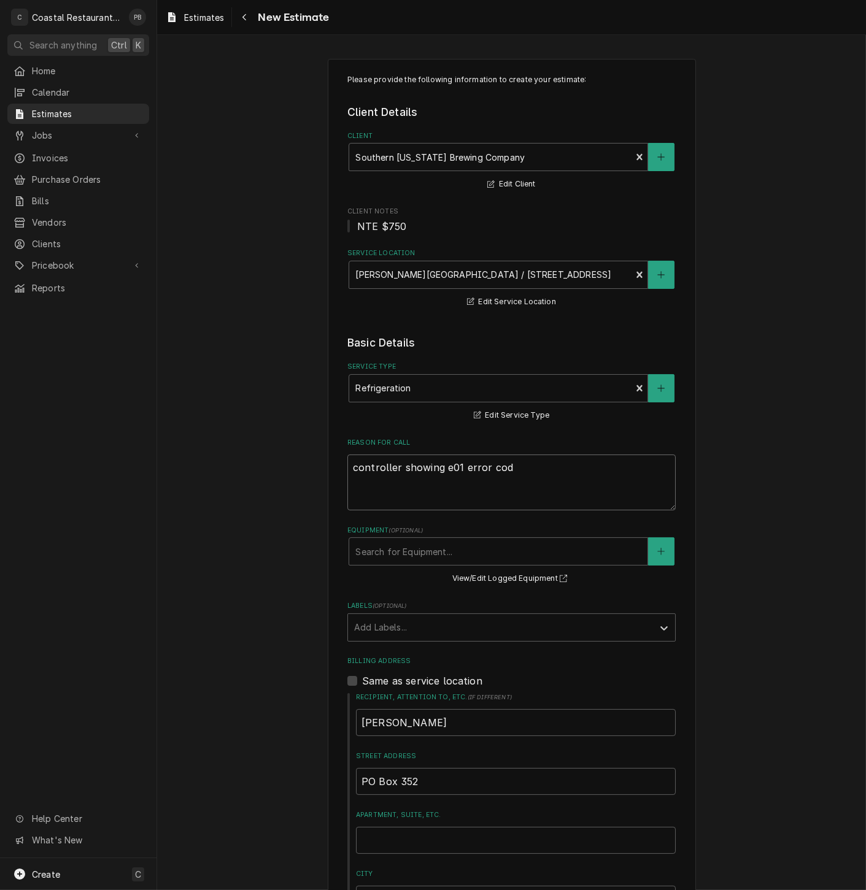
type textarea "x"
type textarea "controller showing e01 error code"
type textarea "x"
type textarea "controller showing e01 error code."
type textarea "x"
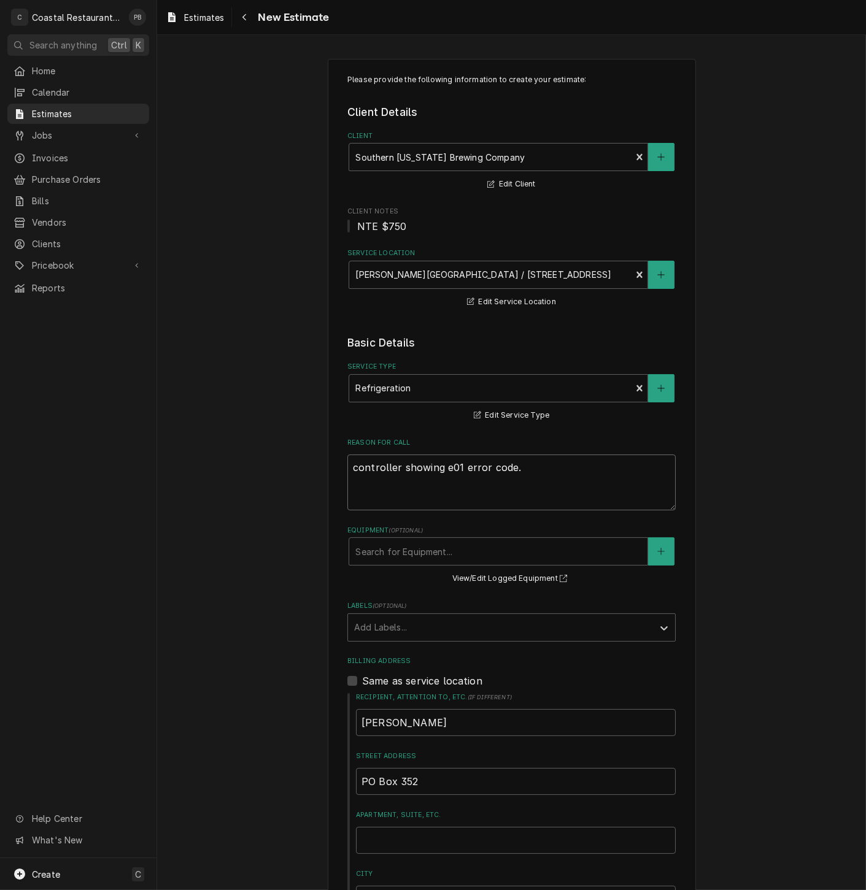
type textarea "controller showing e01 error code."
type textarea "x"
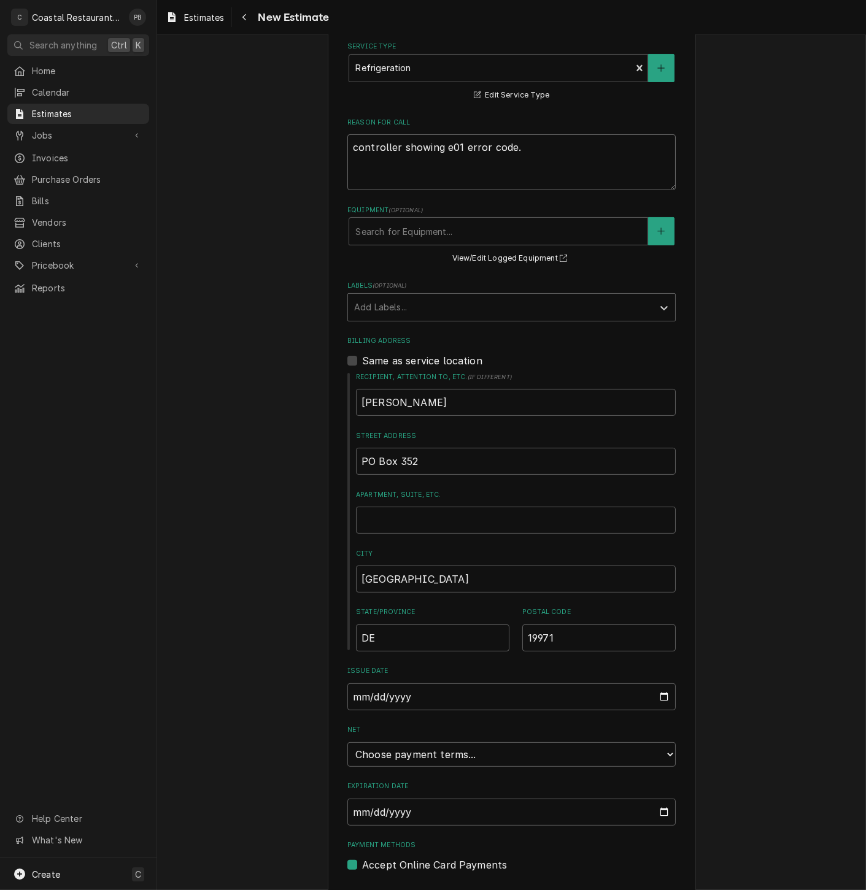
scroll to position [356, 0]
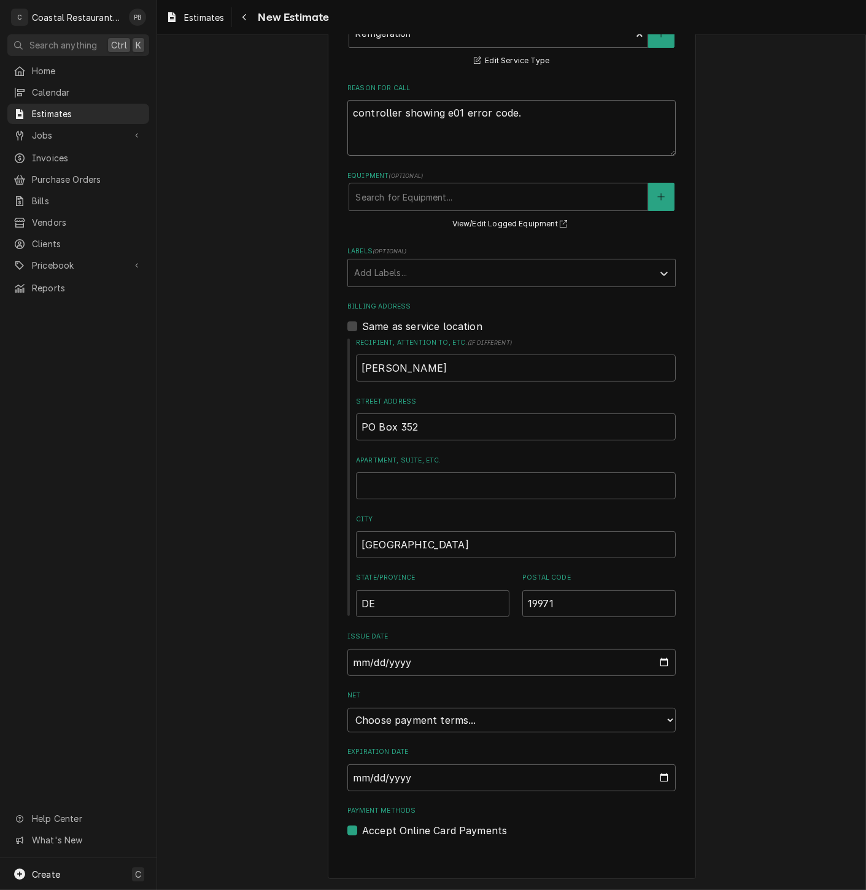
type textarea "controller showing e01 error code."
click at [475, 731] on select "Choose payment terms... Same Day Net 7 Net 14 Net 21 Net 30 Net 45 Net 60 Net 90" at bounding box center [511, 720] width 328 height 25
type textarea "x"
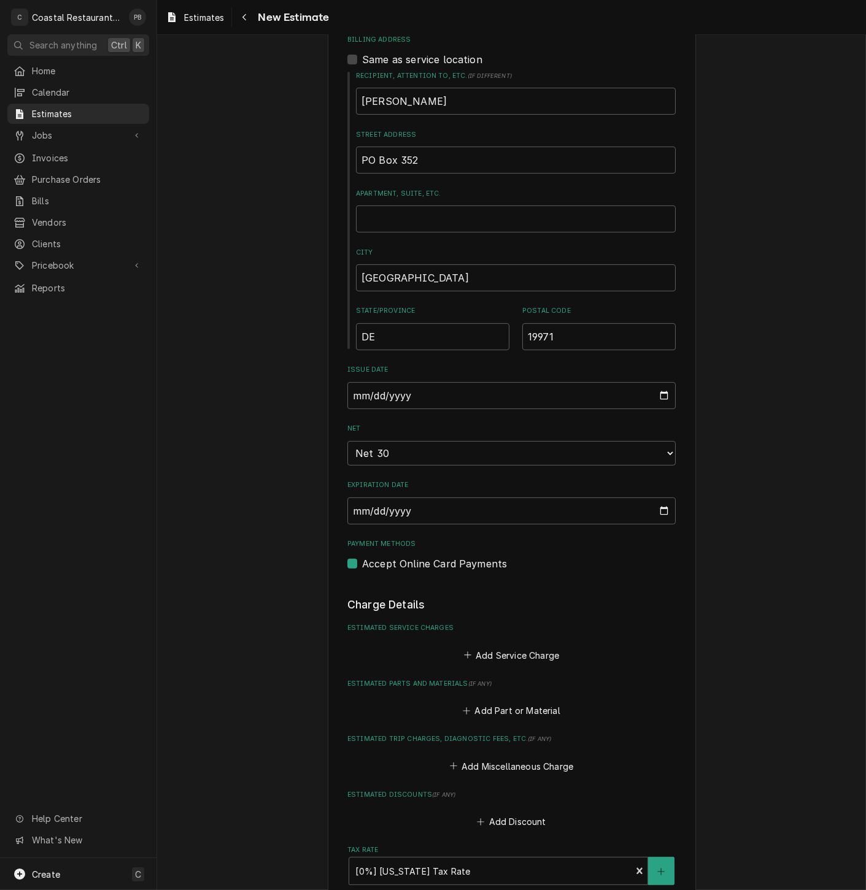
scroll to position [1084, 0]
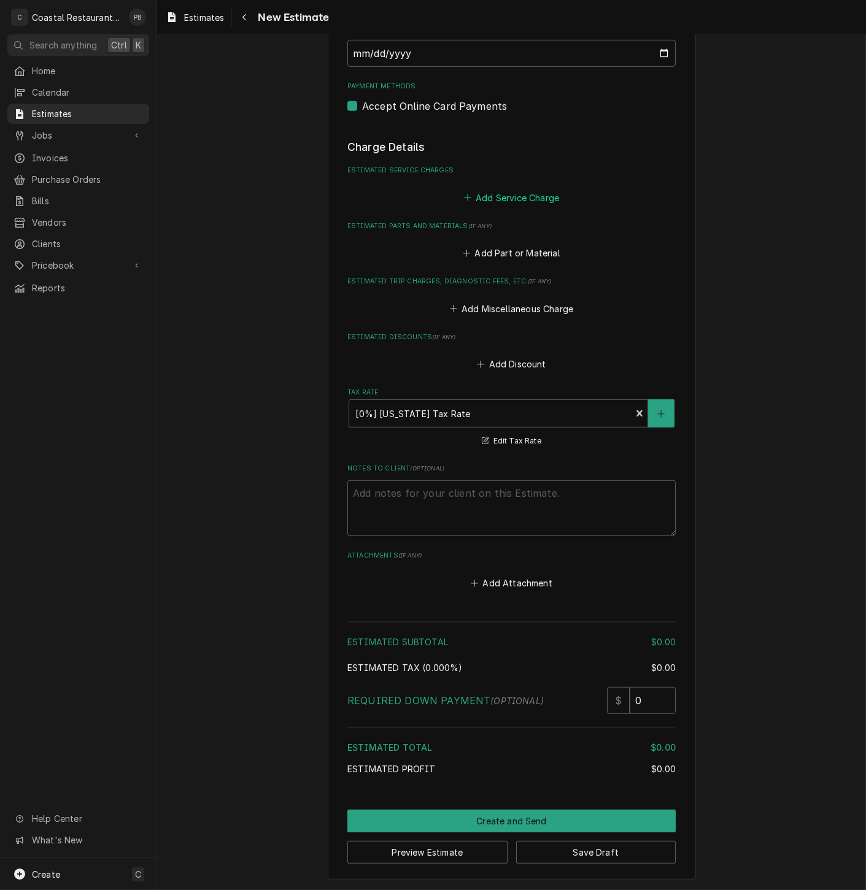
click at [496, 192] on button "Add Service Charge" at bounding box center [510, 197] width 99 height 17
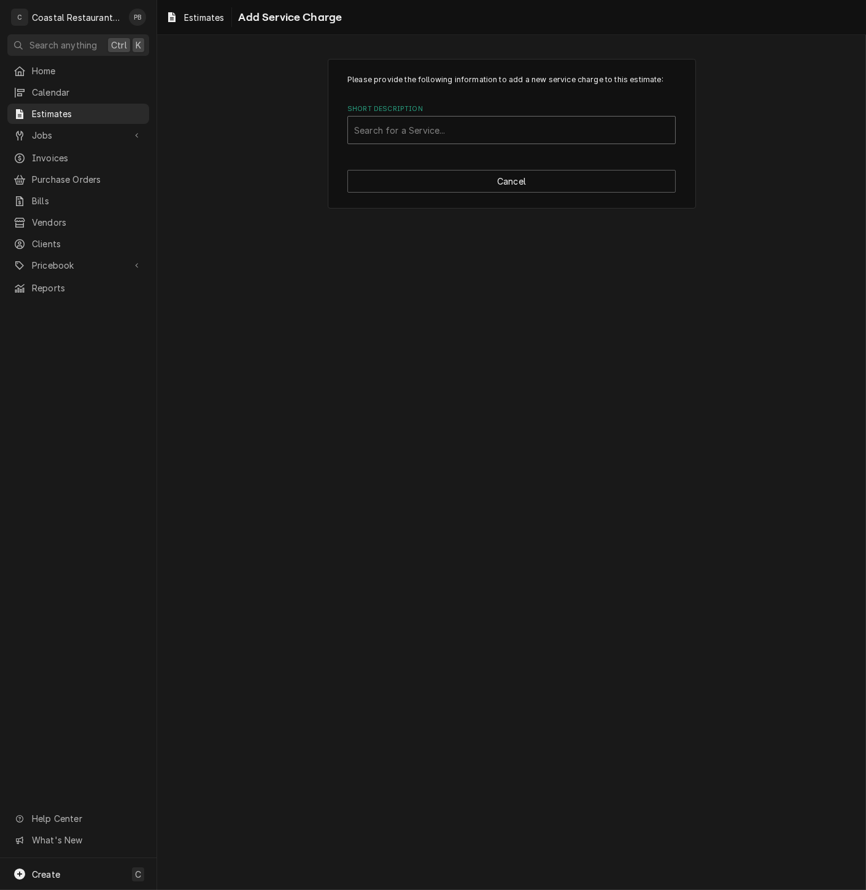
click at [460, 117] on div "Search for a Service..." at bounding box center [511, 130] width 327 height 27
type input "ref"
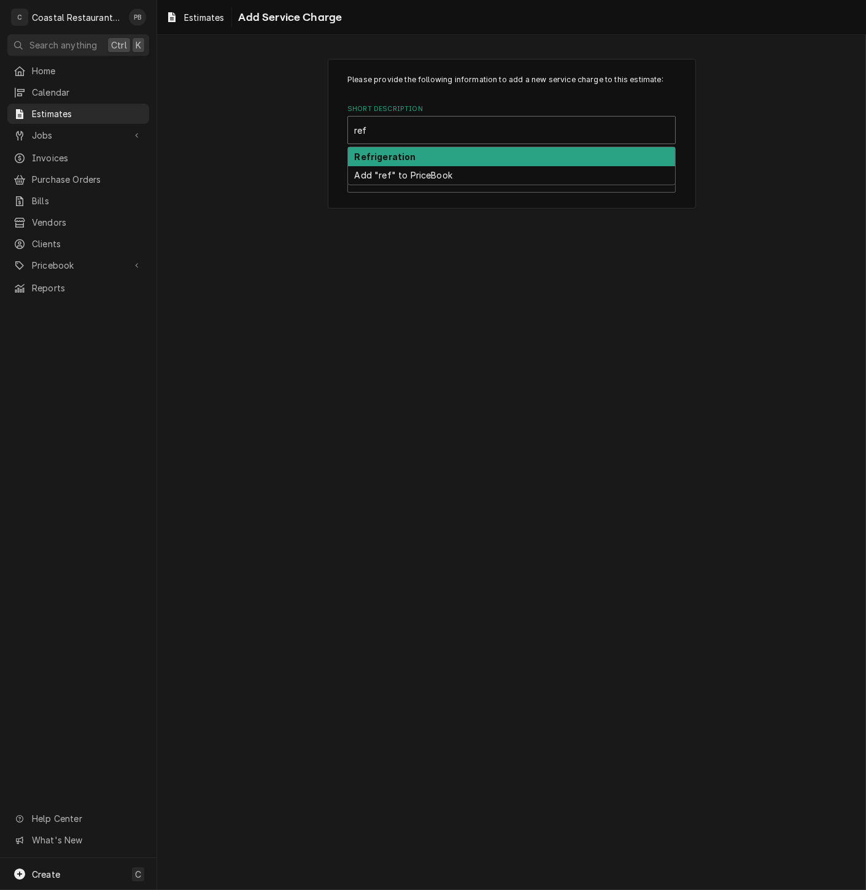
click at [440, 160] on div "Refrigeration" at bounding box center [511, 156] width 327 height 19
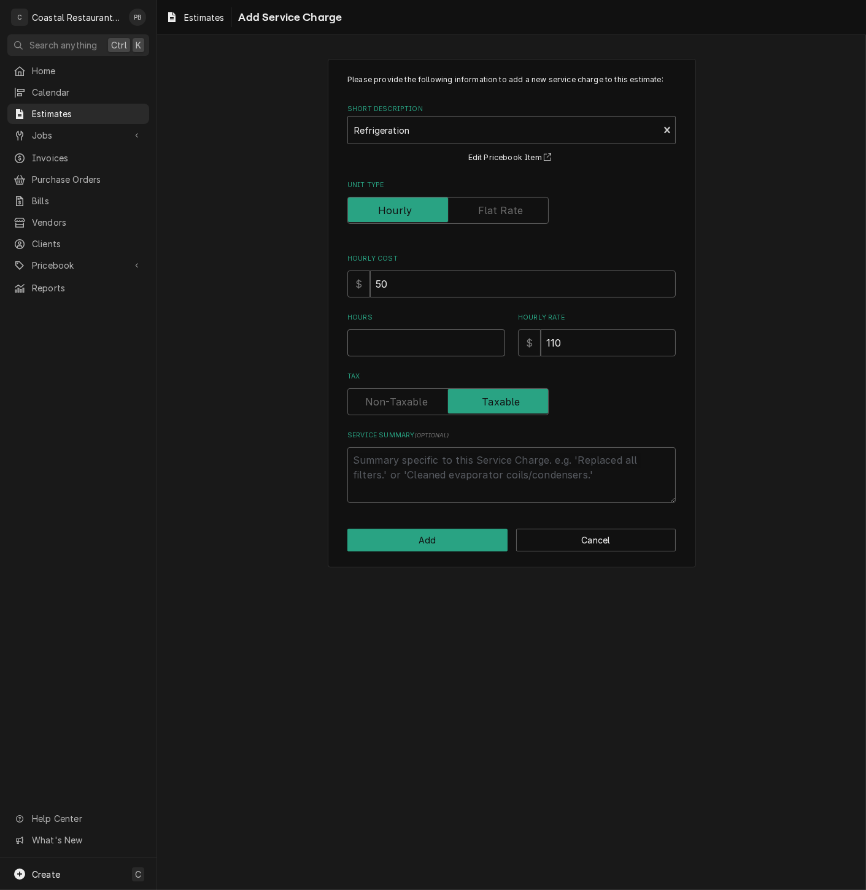
click at [411, 350] on input "Hours" at bounding box center [426, 343] width 158 height 27
type textarea "x"
type input "2"
type textarea "x"
type input "2"
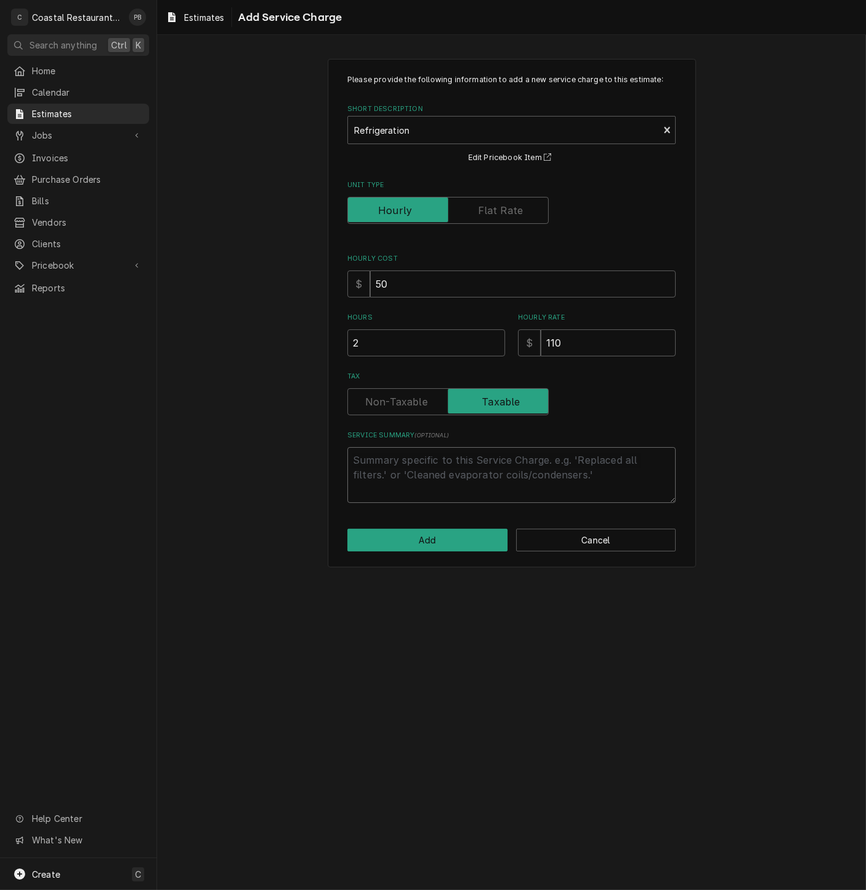
click at [495, 457] on textarea "Service Summary ( optional )" at bounding box center [511, 475] width 328 height 56
type textarea "x"
type textarea "r"
type textarea "x"
type textarea "re"
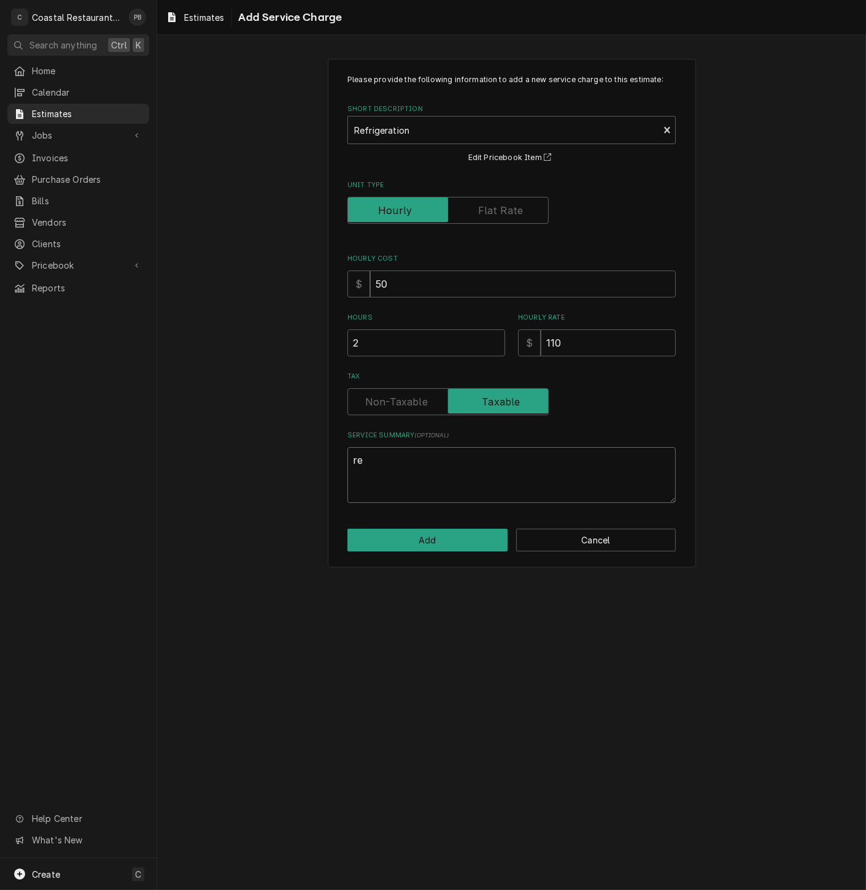
type textarea "x"
type textarea "rep"
type textarea "x"
type textarea "repl"
type textarea "x"
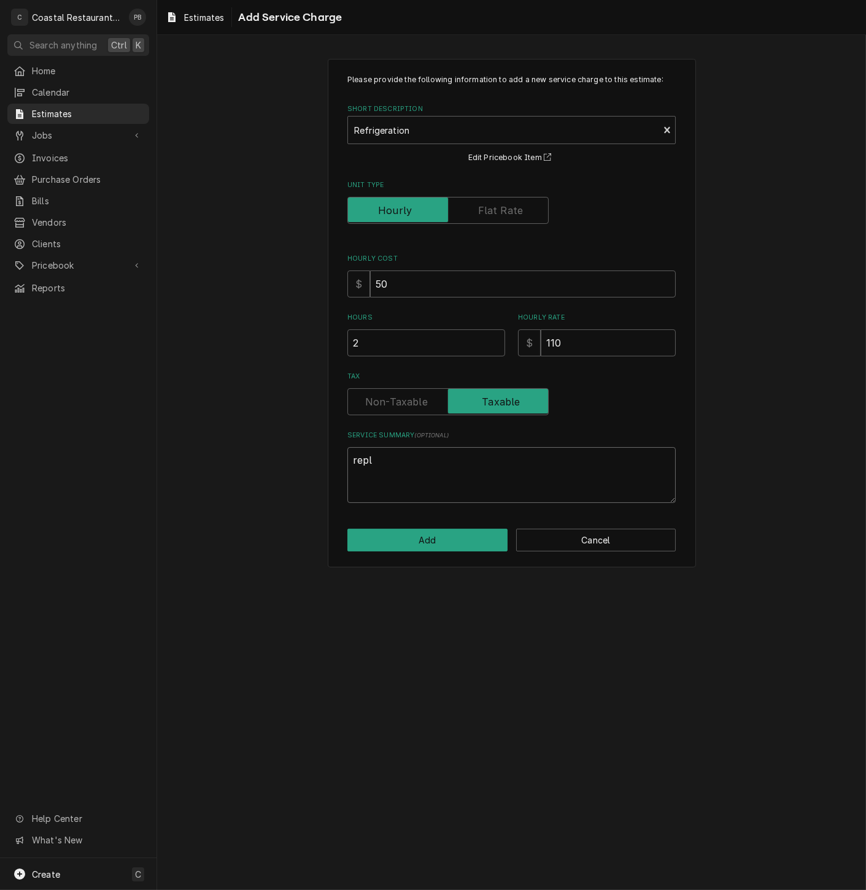
type textarea "repla"
type textarea "x"
type textarea "replac"
type textarea "x"
type textarea "replace"
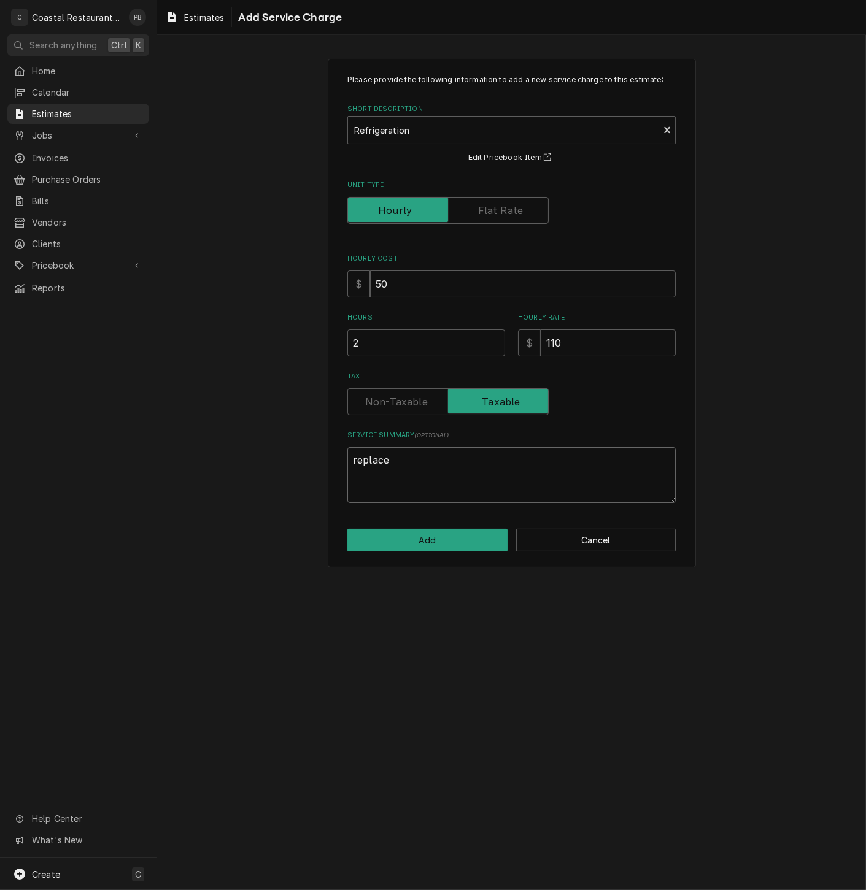
type textarea "x"
type textarea "replace"
type textarea "x"
type textarea "replace c"
type textarea "x"
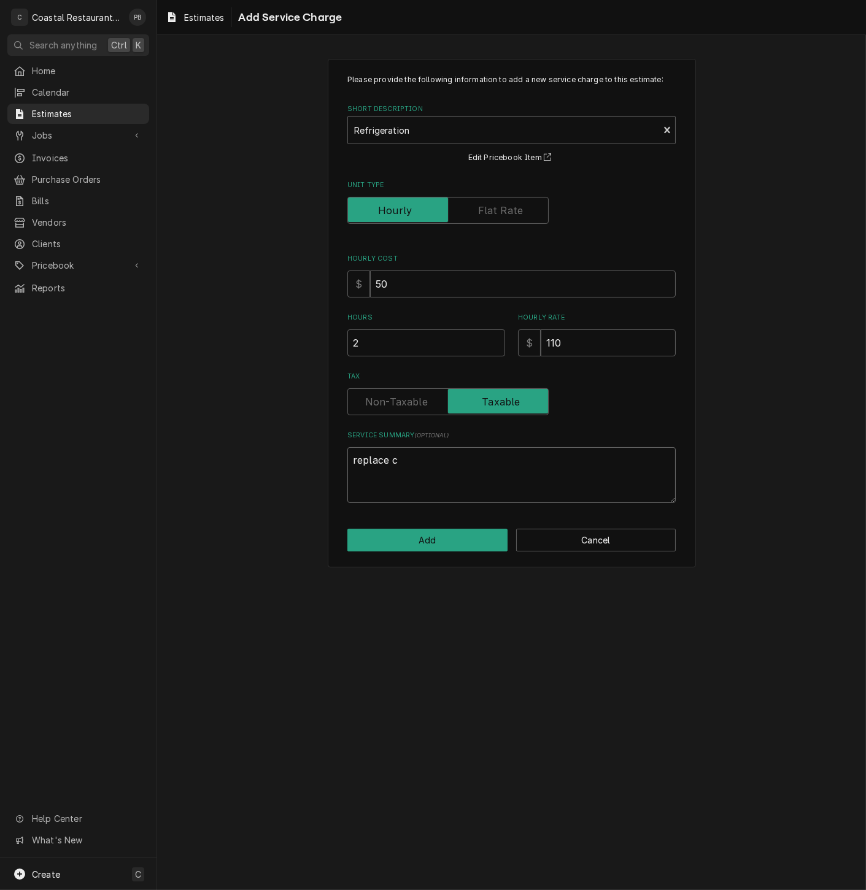
type textarea "replace co"
type textarea "x"
type textarea "replace con"
type textarea "x"
type textarea "replace cont"
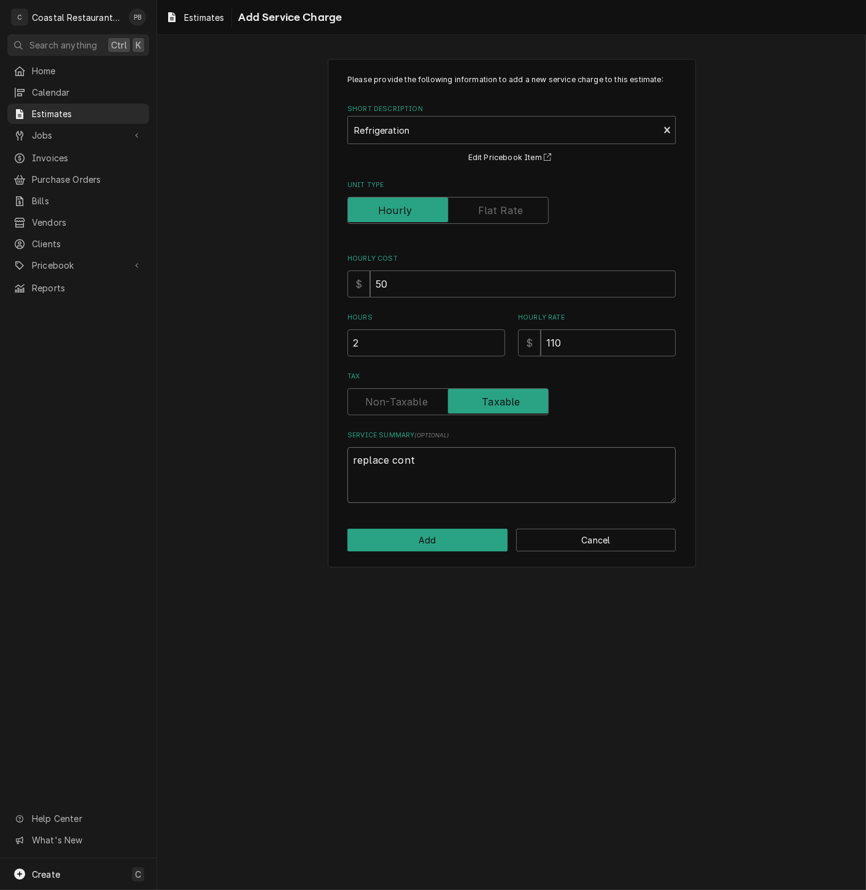
type textarea "x"
type textarea "replace contr"
type textarea "x"
type textarea "replace contro"
type textarea "x"
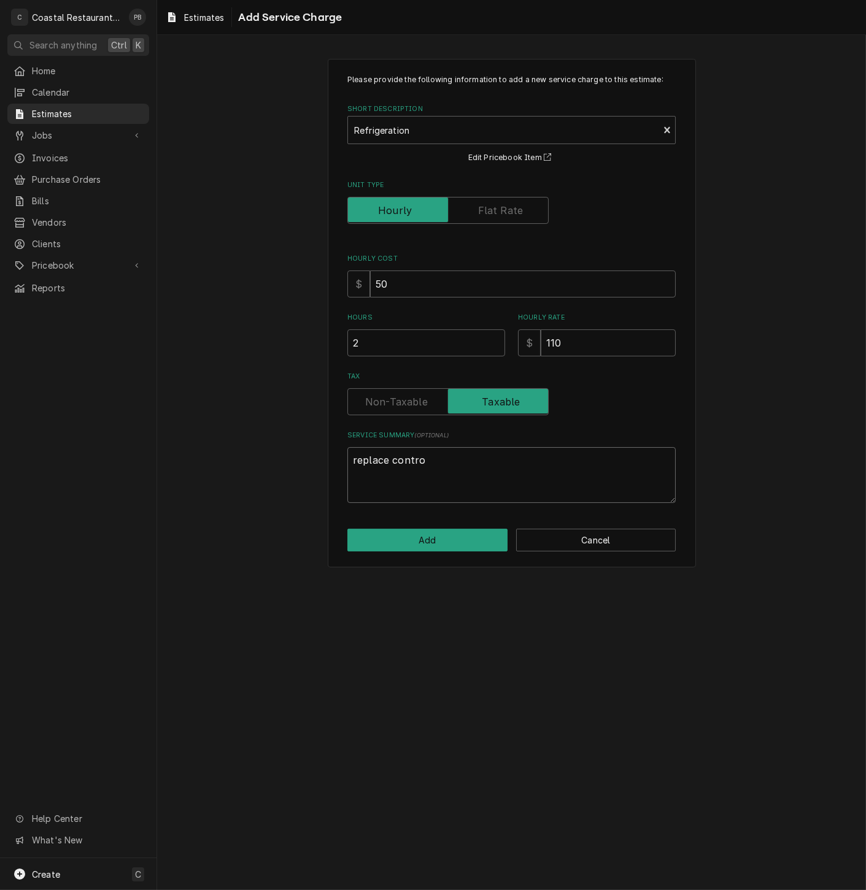
type textarea "replace control"
type textarea "x"
type textarea "replace controll"
type textarea "x"
type textarea "replace controlle"
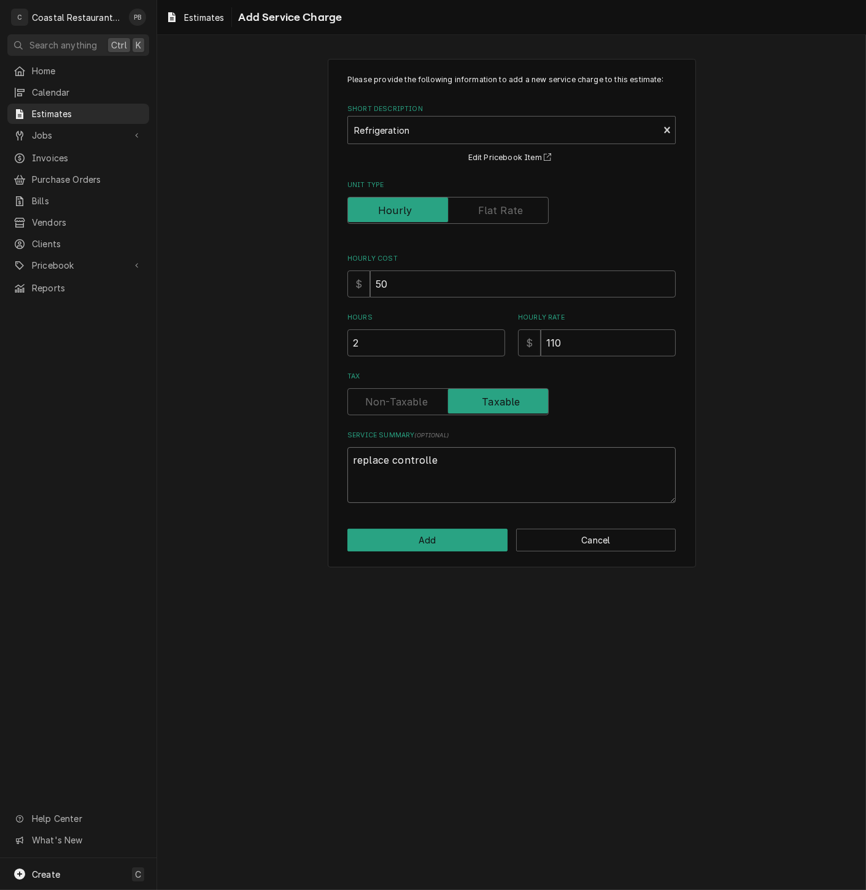
type textarea "x"
type textarea "replace controller"
type textarea "x"
type textarea "replace controller"
type textarea "x"
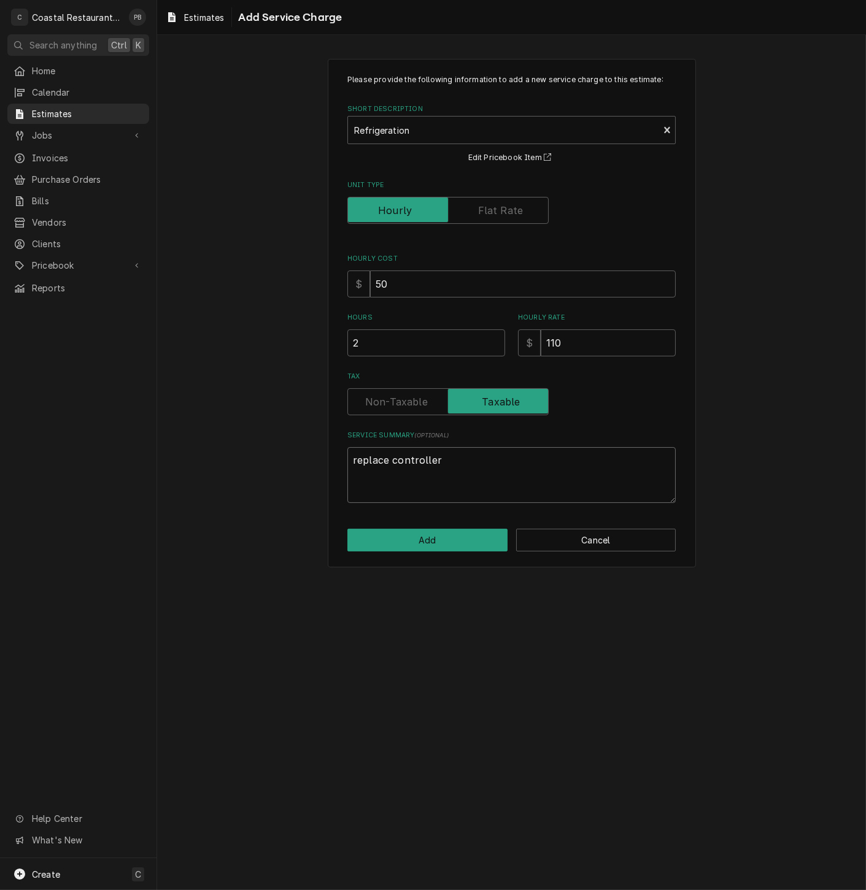
type textarea "replace controller a"
type textarea "x"
type textarea "replace controller an"
type textarea "x"
type textarea "replace controller and"
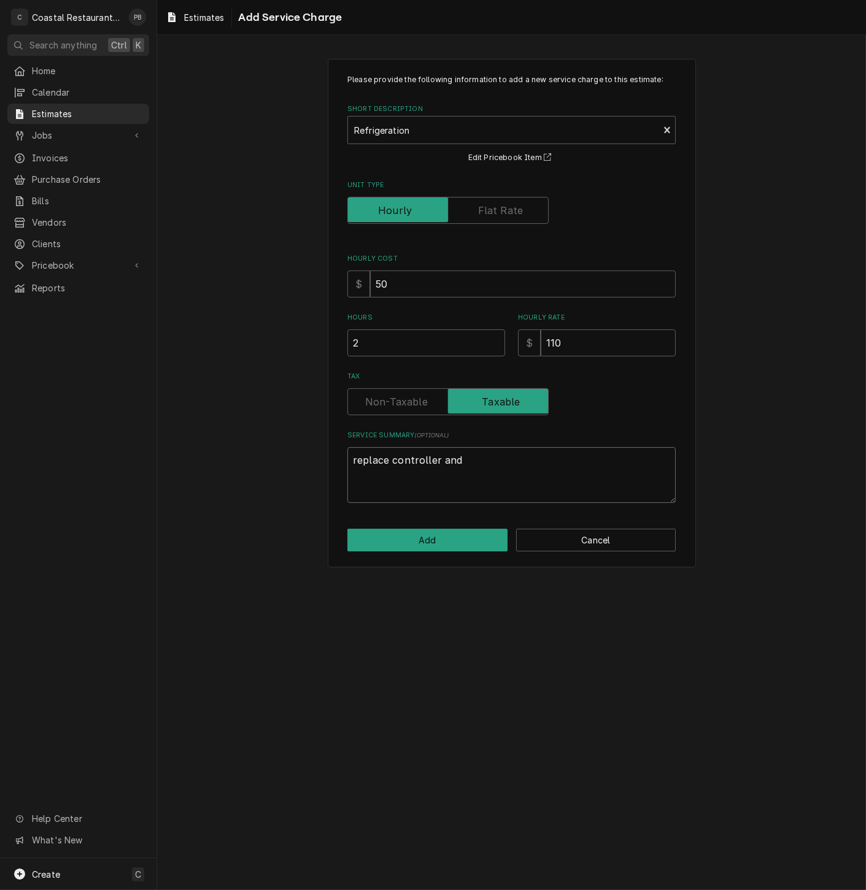
type textarea "x"
type textarea "replace controller and"
type textarea "x"
type textarea "replace controller and v"
type textarea "x"
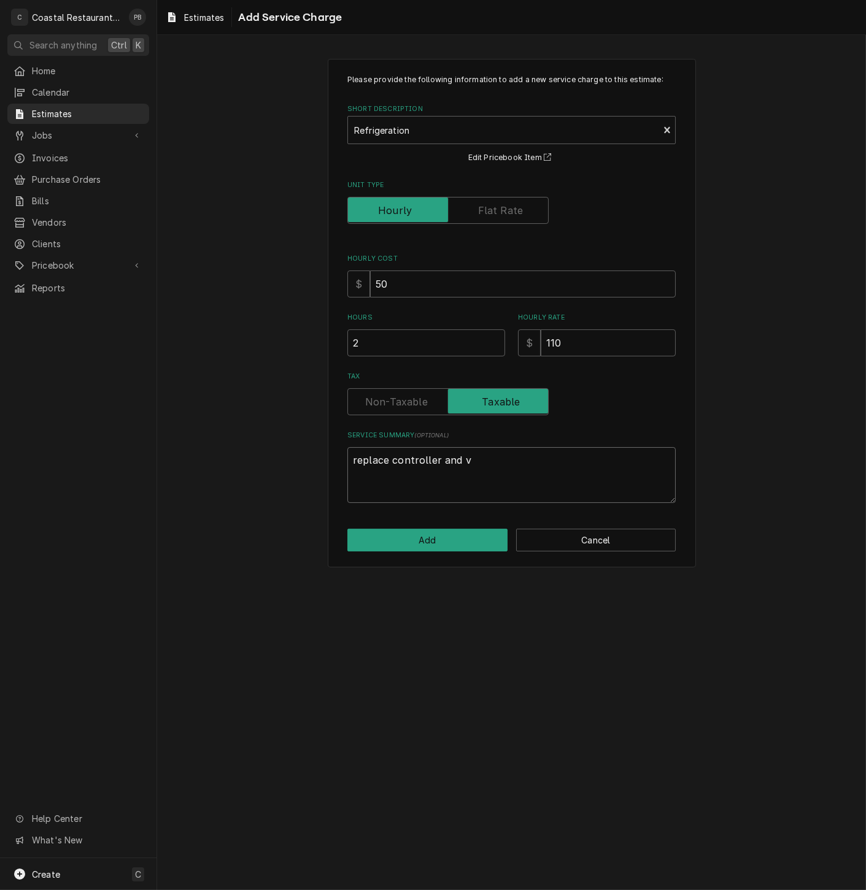
type textarea "replace controller and ve"
type textarea "x"
type textarea "replace controller and ver"
type textarea "x"
type textarea "replace controller and veri"
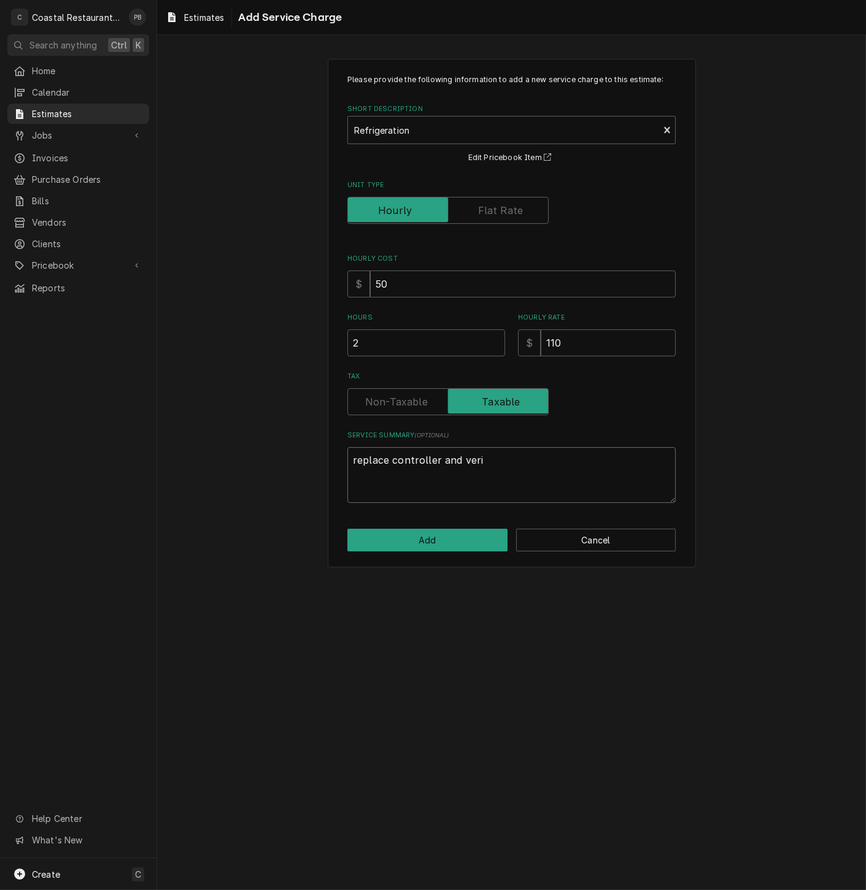
type textarea "x"
type textarea "replace controller and verify"
type textarea "x"
type textarea "replace controller and verify"
type textarea "x"
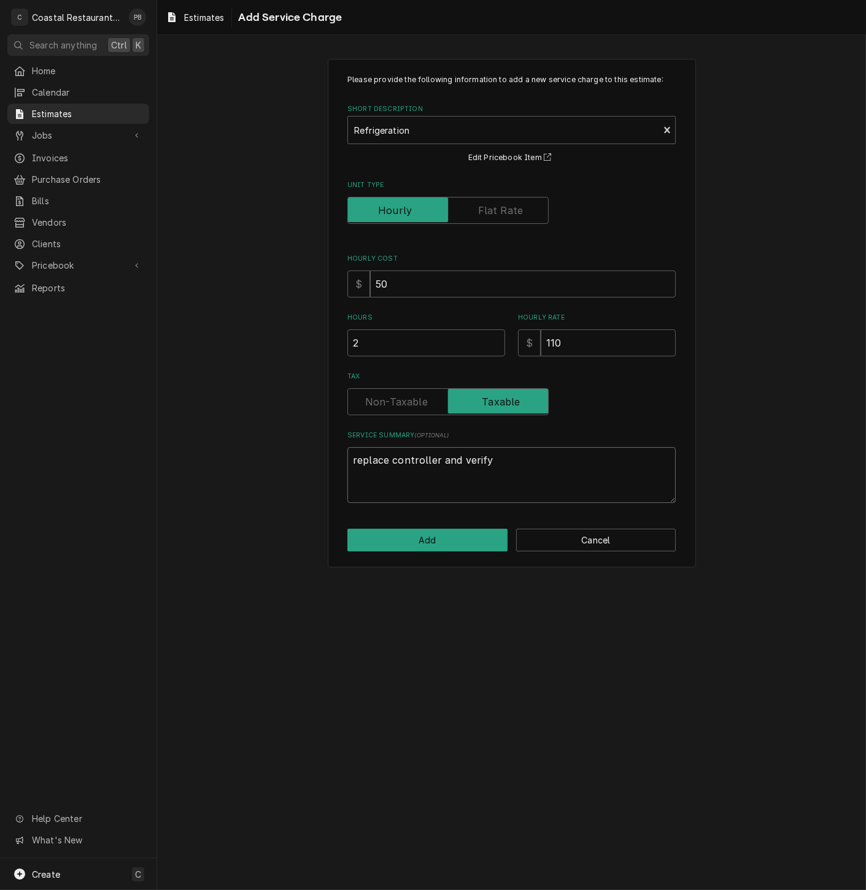
type textarea "replace controller and verify o"
type textarea "x"
type textarea "replace controller and verify op"
type textarea "x"
type textarea "replace controller and verify ope"
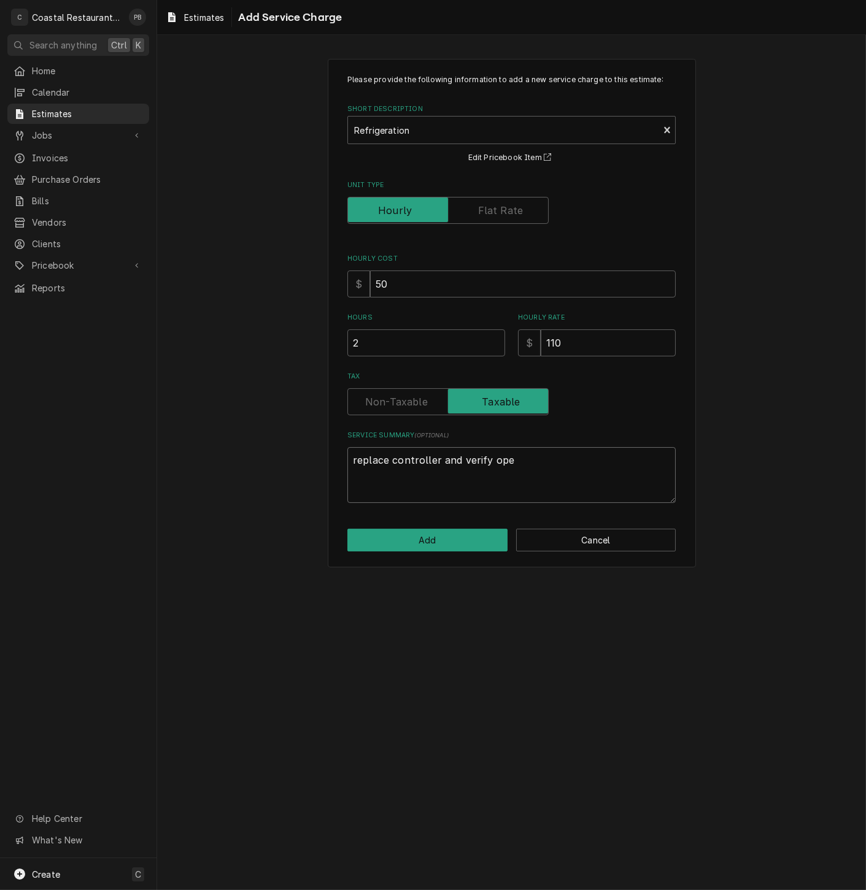
type textarea "x"
type textarea "replace controller and verify oper"
type textarea "x"
type textarea "replace controller and verify opera"
type textarea "x"
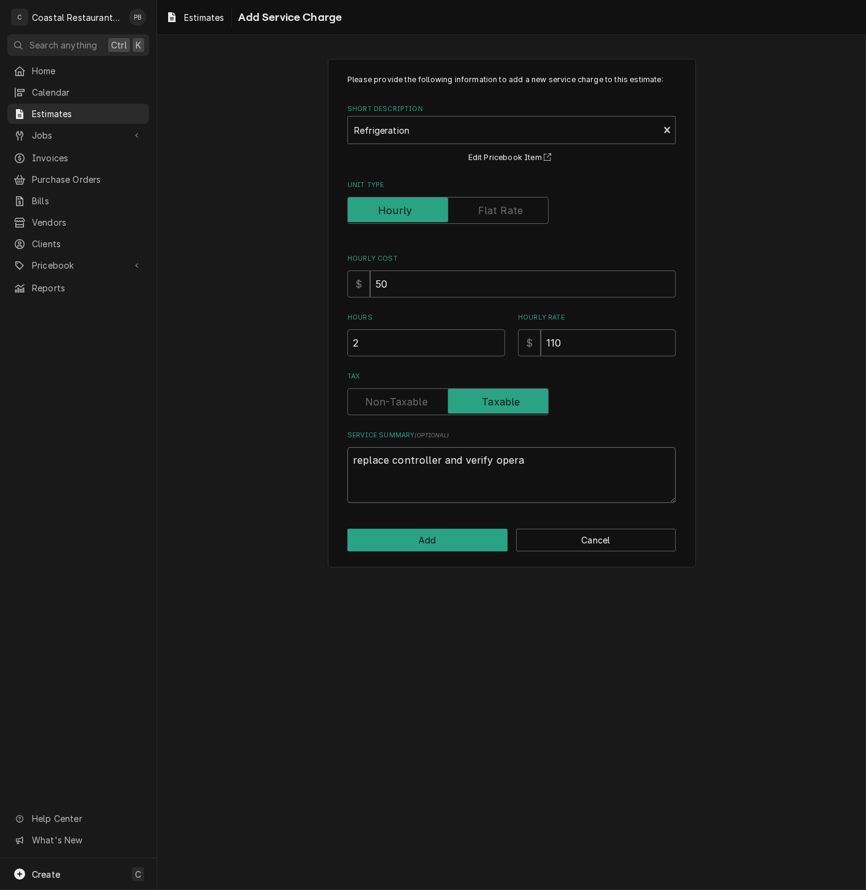
type textarea "replace controller and verify operat"
type textarea "x"
type textarea "replace controller and verify operati"
type textarea "x"
type textarea "replace controller and verify operatio"
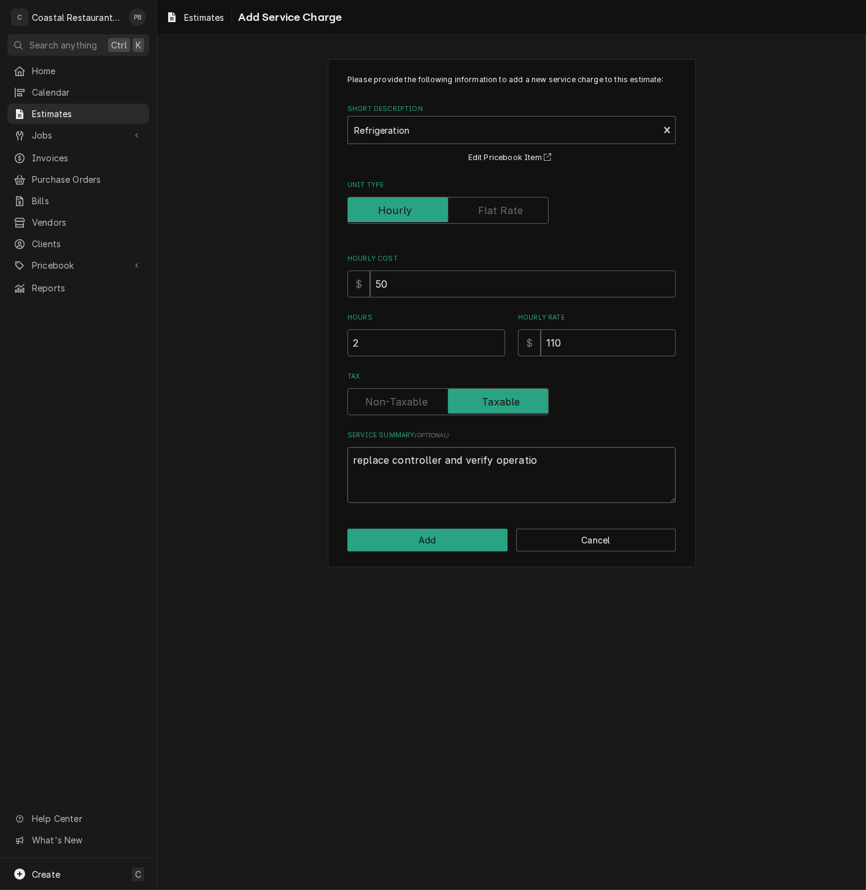
type textarea "x"
type textarea "replace controller and verify operation"
type textarea "x"
type textarea "replace controller and verify operation"
drag, startPoint x: 731, startPoint y: 586, endPoint x: 604, endPoint y: 579, distance: 126.6
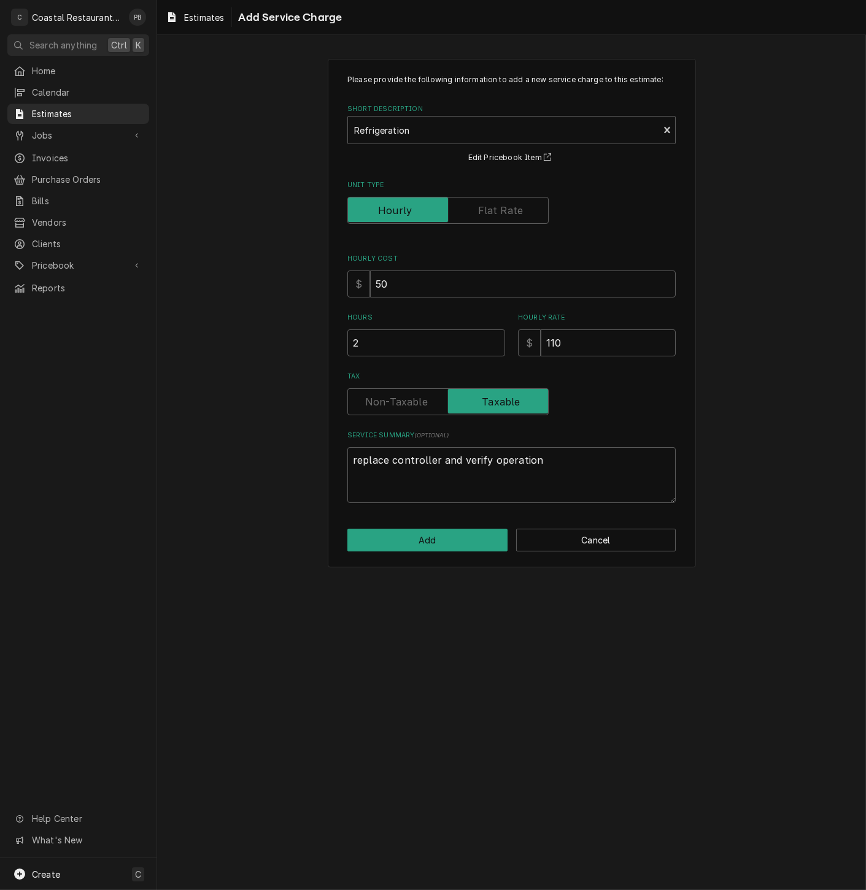
click at [731, 584] on div "Please provide the following information to add a new service charge to this es…" at bounding box center [511, 462] width 709 height 855
click at [423, 552] on button "Add" at bounding box center [427, 540] width 160 height 23
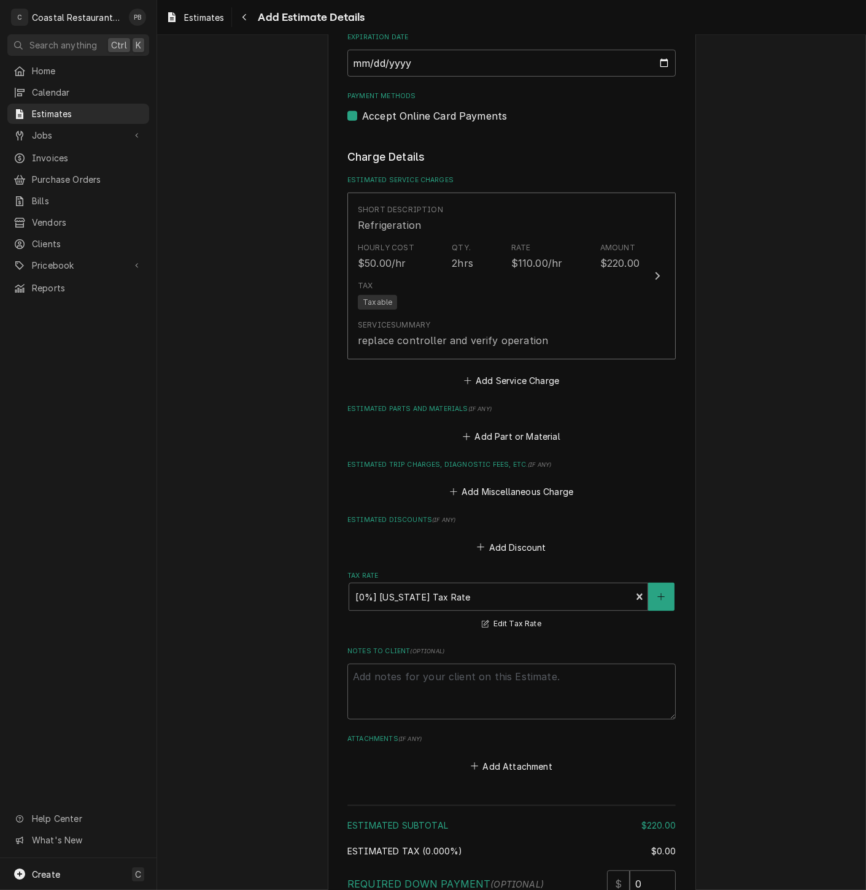
type textarea "x"
click at [502, 439] on button "Add Part or Material" at bounding box center [511, 436] width 101 height 17
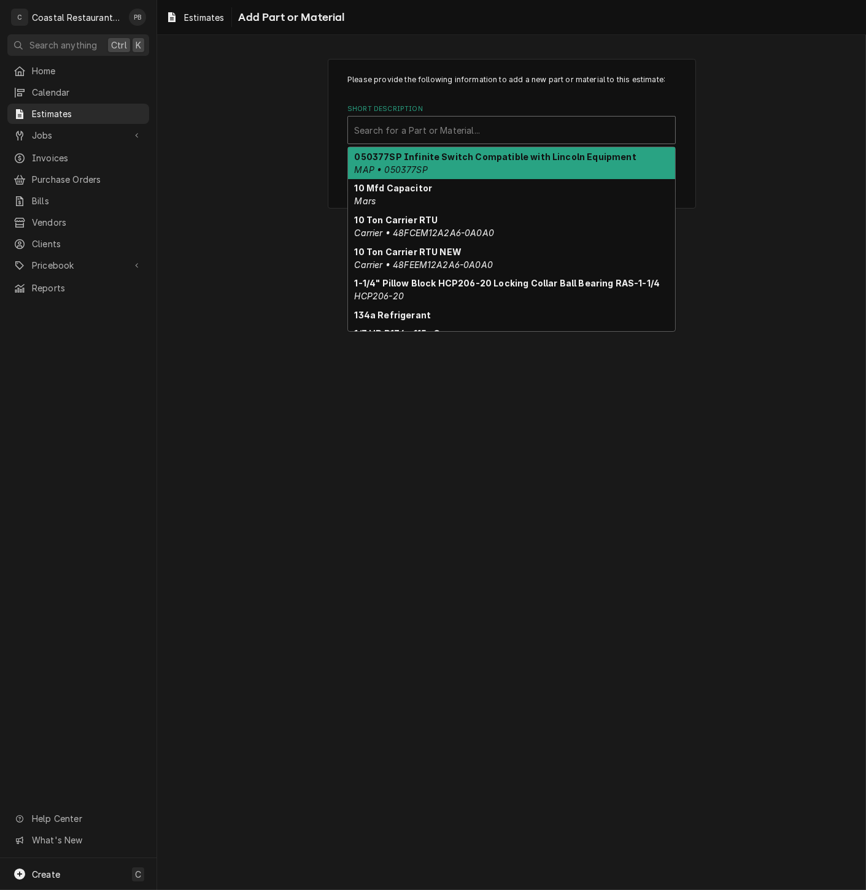
click at [479, 141] on div "Short Description" at bounding box center [511, 130] width 315 height 22
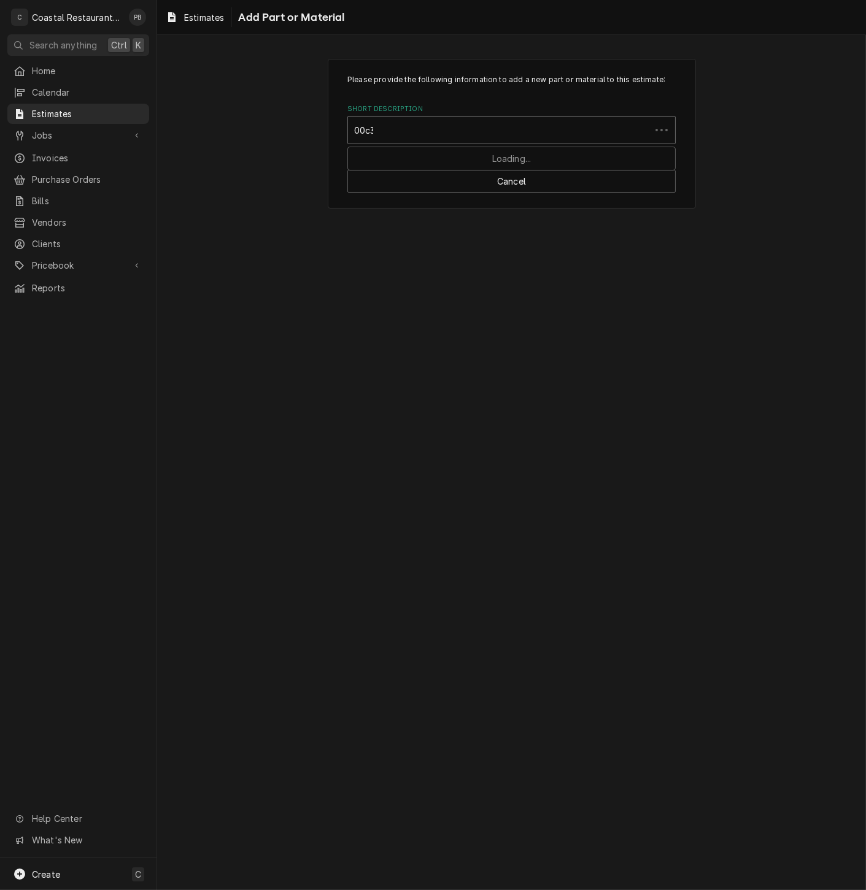
type input "00c30"
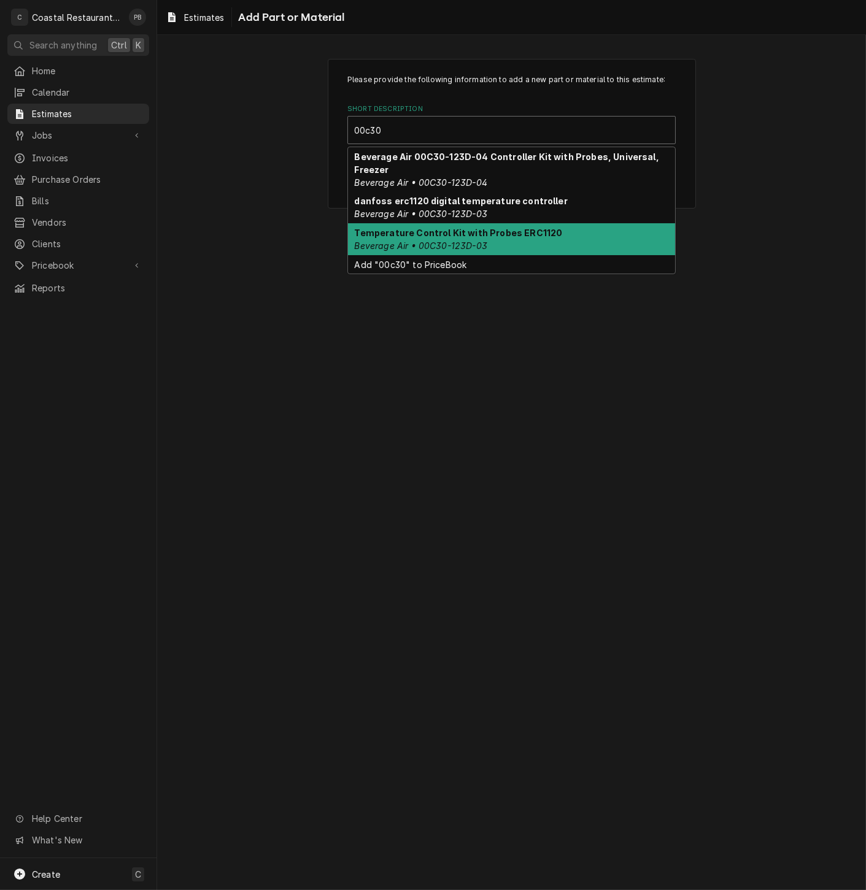
click at [491, 239] on div "Temperature Control Kit with Probes ERC1120 Beverage Air • 00C30-123D-03" at bounding box center [511, 239] width 327 height 32
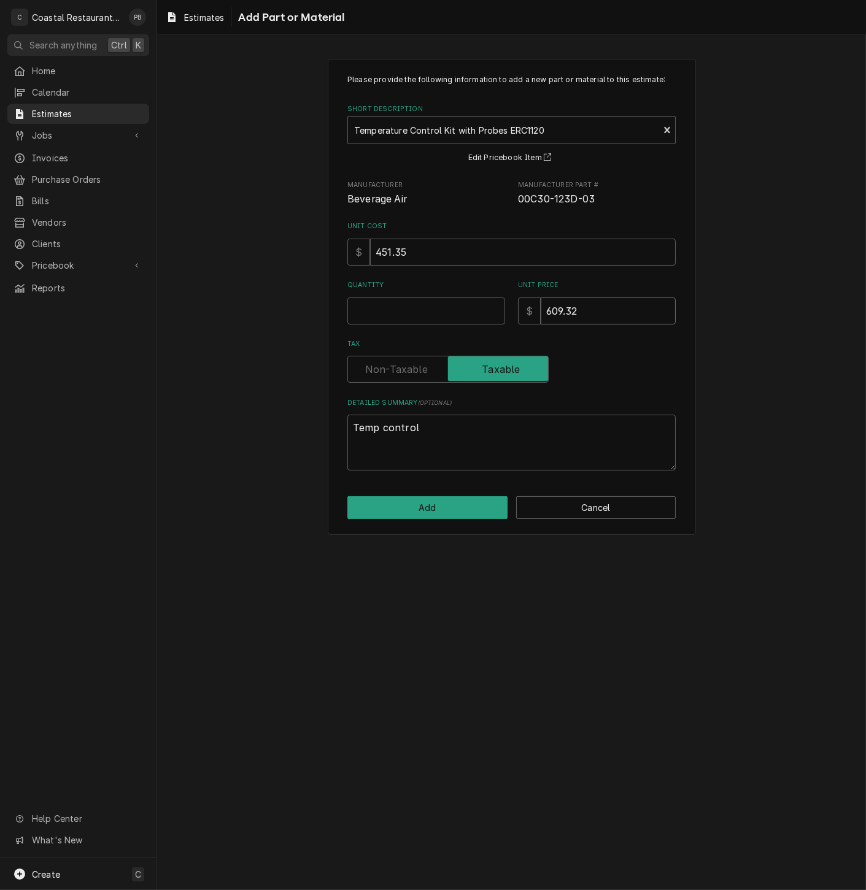
drag, startPoint x: 630, startPoint y: 318, endPoint x: 499, endPoint y: 301, distance: 132.4
click at [499, 301] on div "Quantity Unit Price $ 609.32" at bounding box center [511, 302] width 328 height 44
type textarea "x"
type input "7"
type textarea "x"
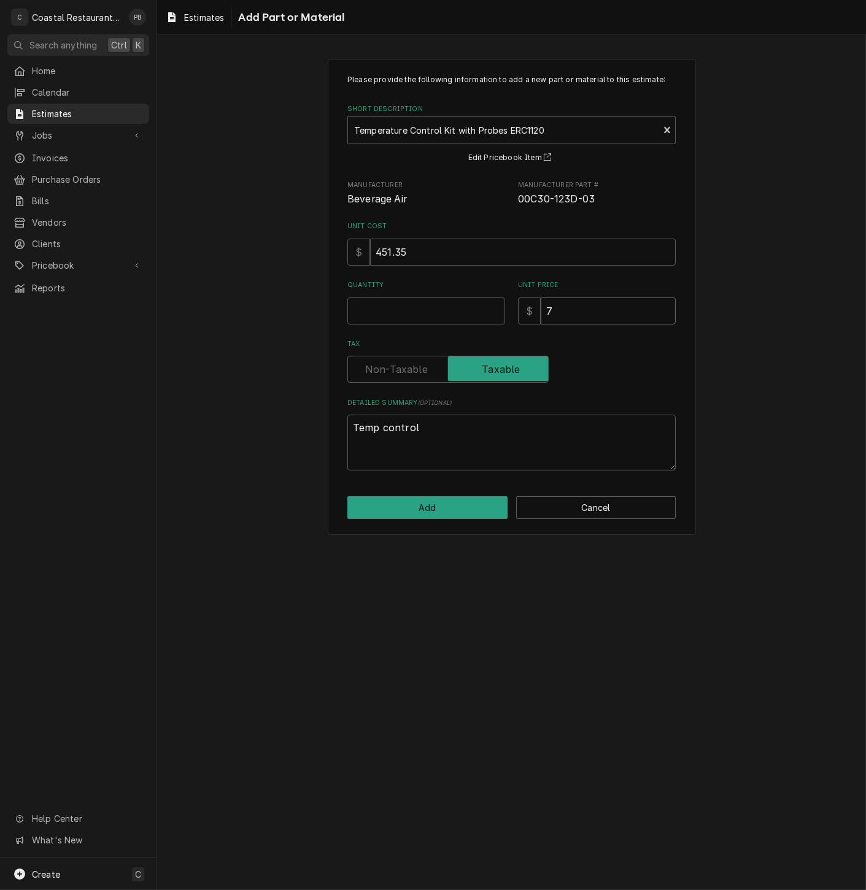
type input "74"
type textarea "x"
type input "744"
type textarea "x"
type input "744.7"
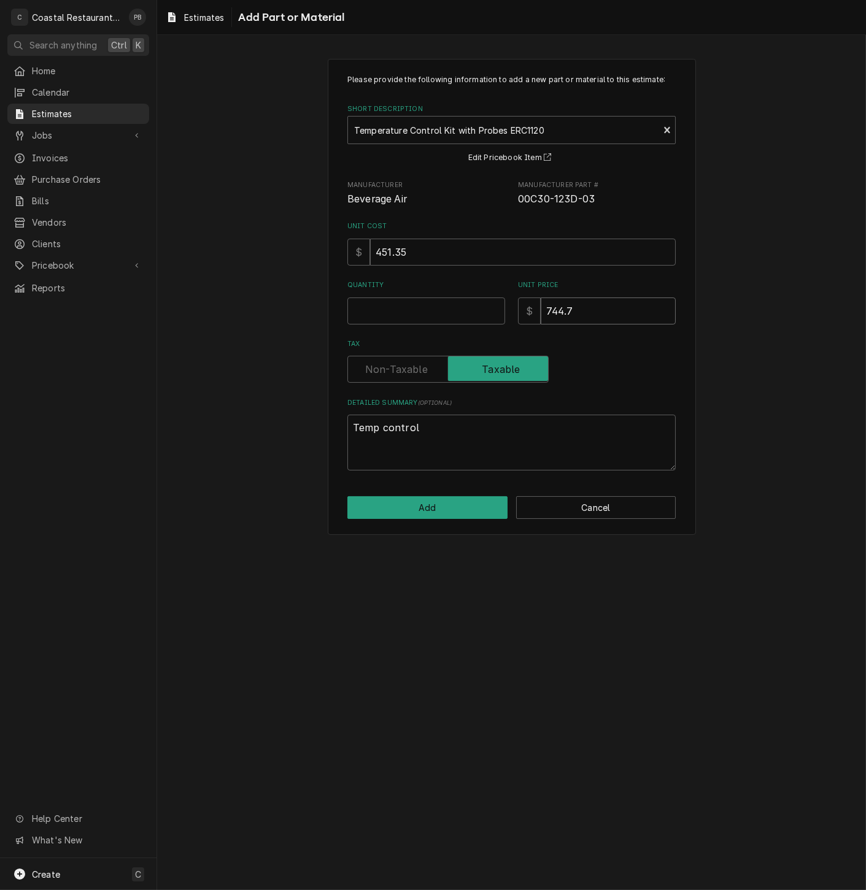
type textarea "x"
type input "744.73"
type textarea "x"
type input "744.73"
click at [420, 307] on input "Quantity" at bounding box center [426, 311] width 158 height 27
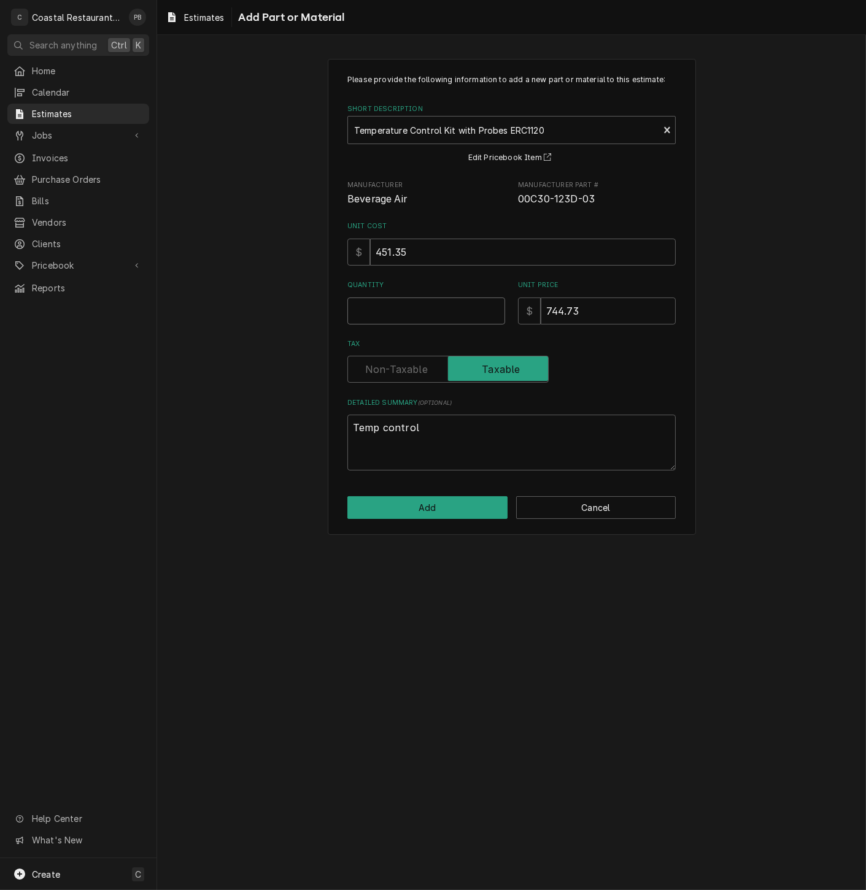
type textarea "x"
type input "1"
type textarea "x"
type input "1"
click at [431, 504] on button "Add" at bounding box center [427, 507] width 160 height 23
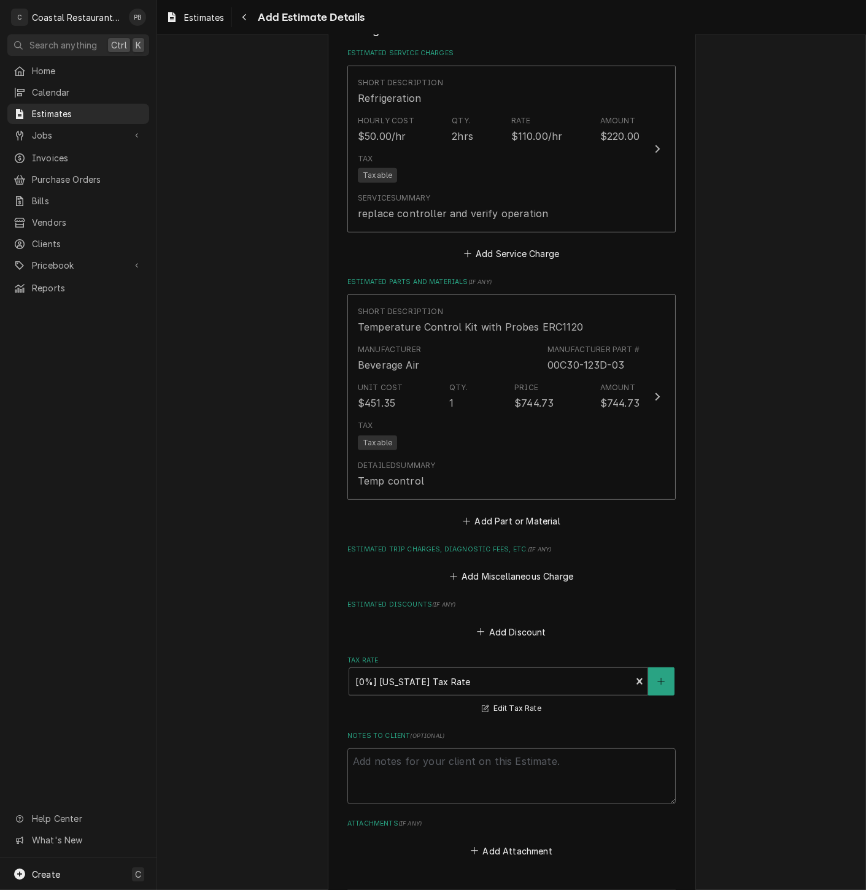
scroll to position [1469, 0]
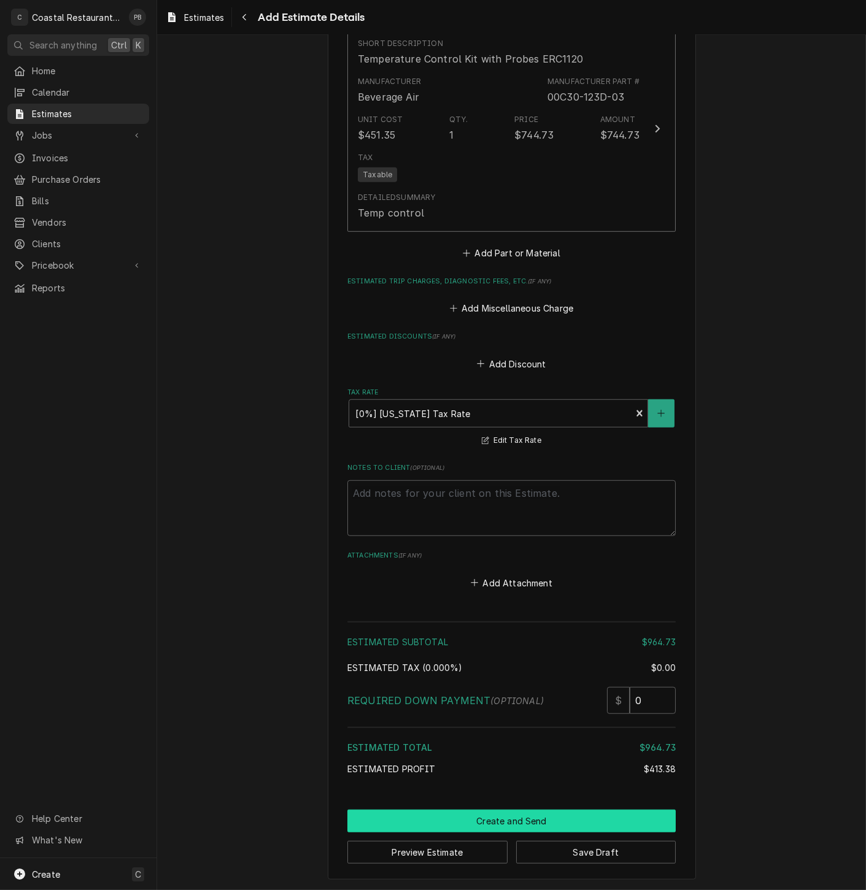
click at [504, 817] on button "Create and Send" at bounding box center [511, 821] width 328 height 23
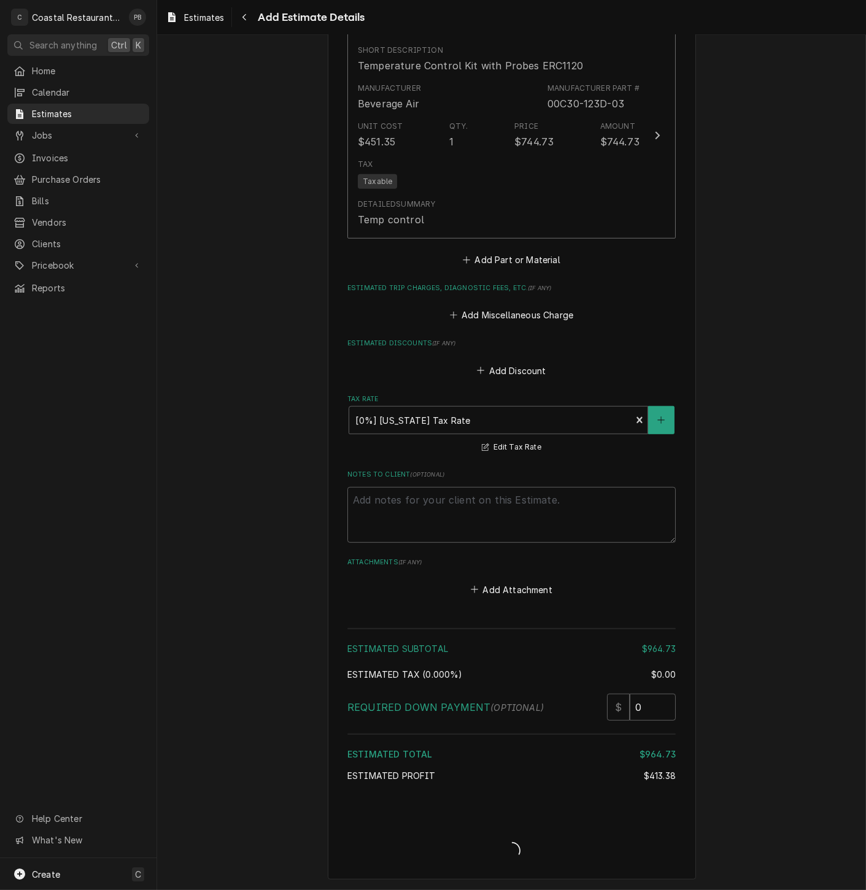
type textarea "x"
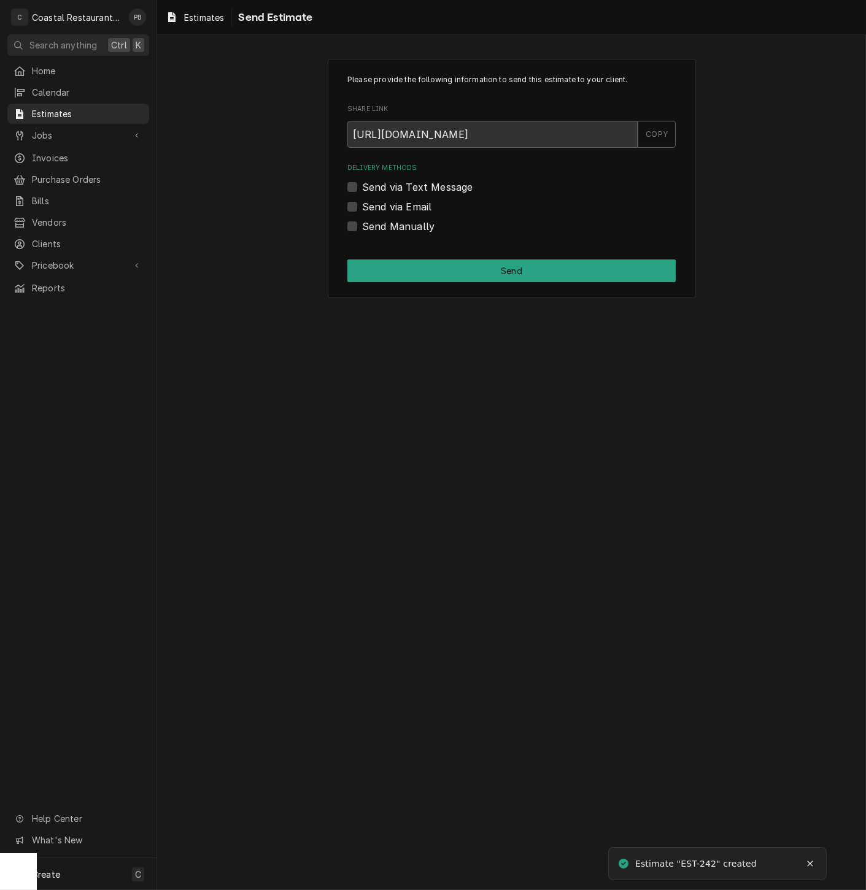
click at [362, 207] on label "Send via Email" at bounding box center [396, 206] width 69 height 15
click at [362, 207] on input "Send via Email" at bounding box center [526, 212] width 328 height 27
checkbox input "true"
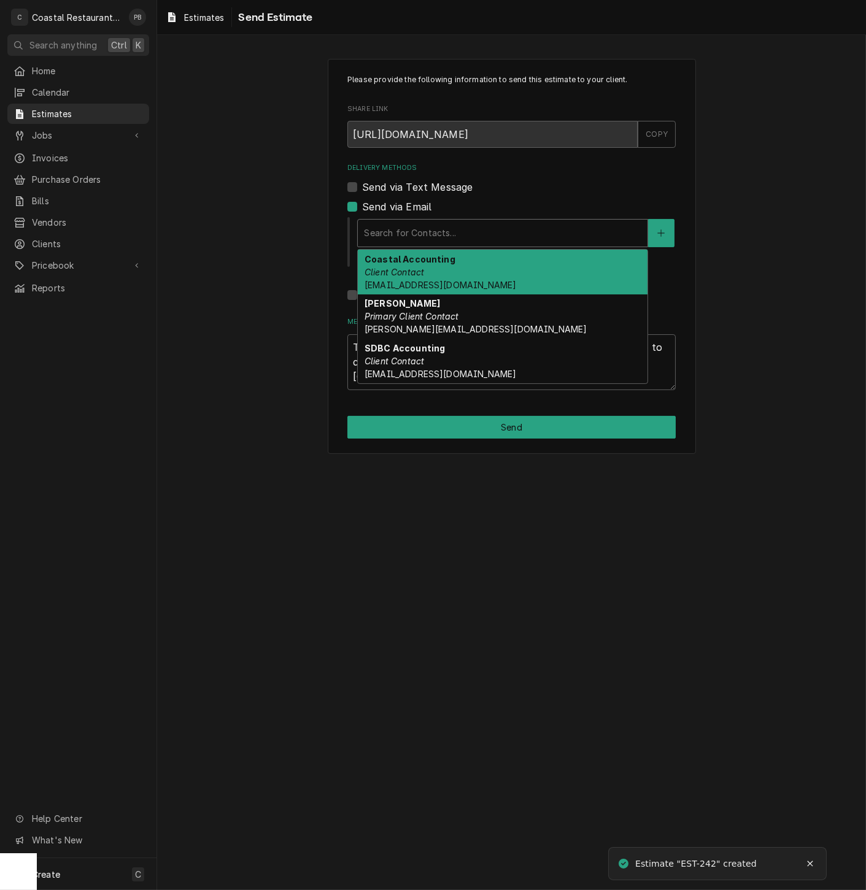
click at [466, 231] on div "Delivery Methods" at bounding box center [502, 233] width 277 height 22
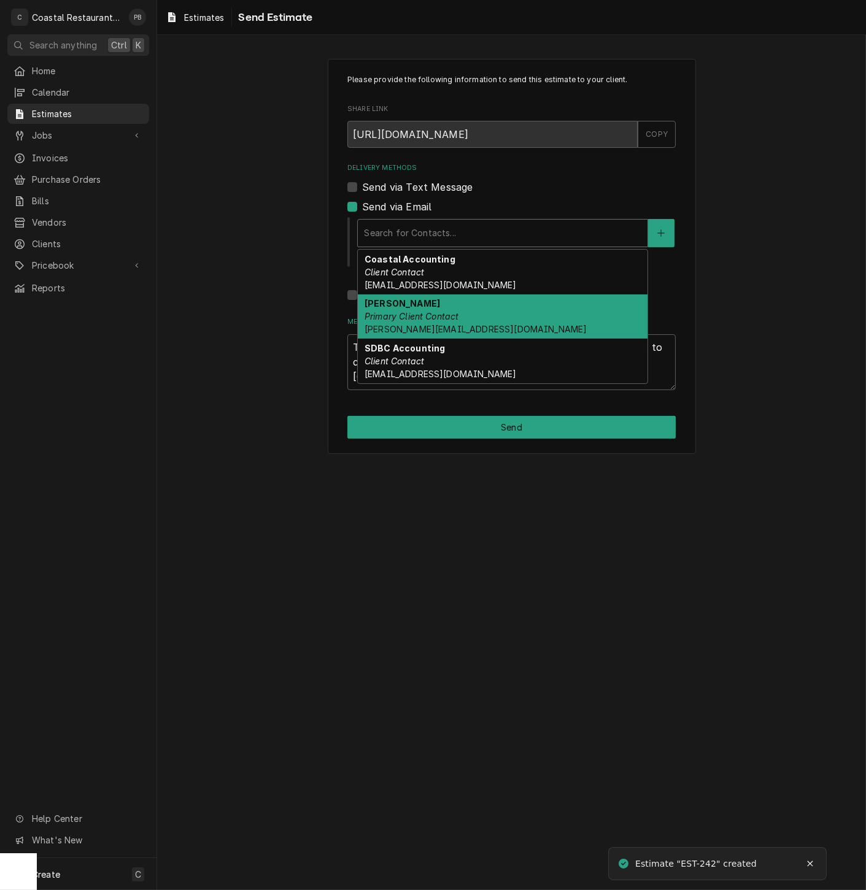
click at [440, 312] on em "Primary Client Contact" at bounding box center [412, 316] width 95 height 10
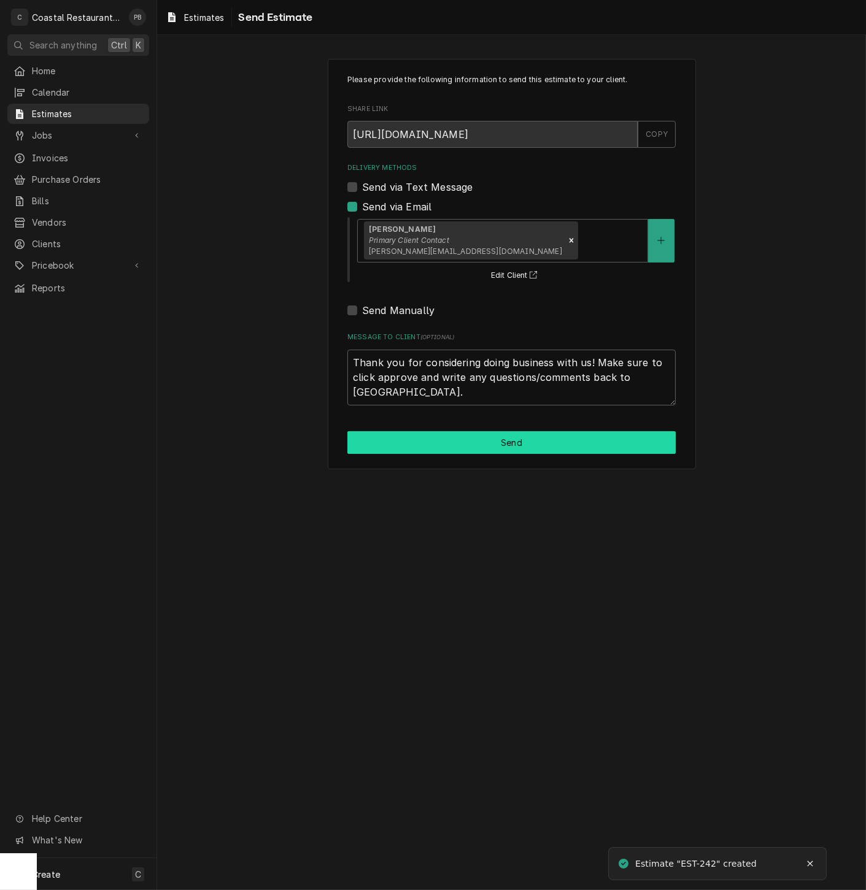
click at [509, 435] on button "Send" at bounding box center [511, 442] width 328 height 23
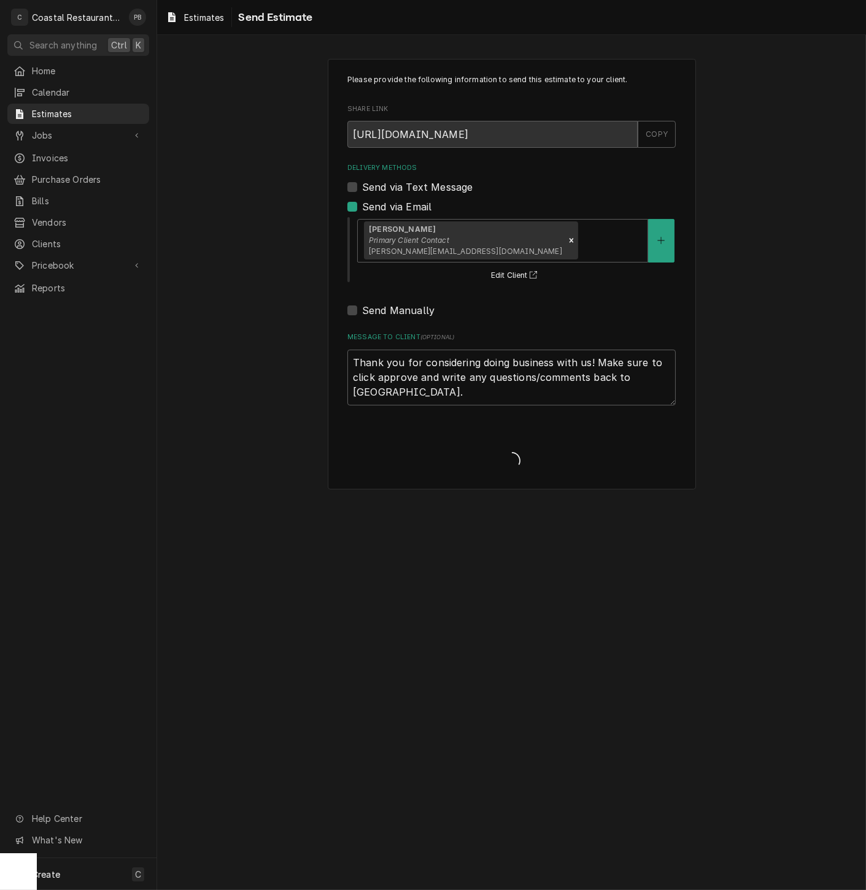
type textarea "x"
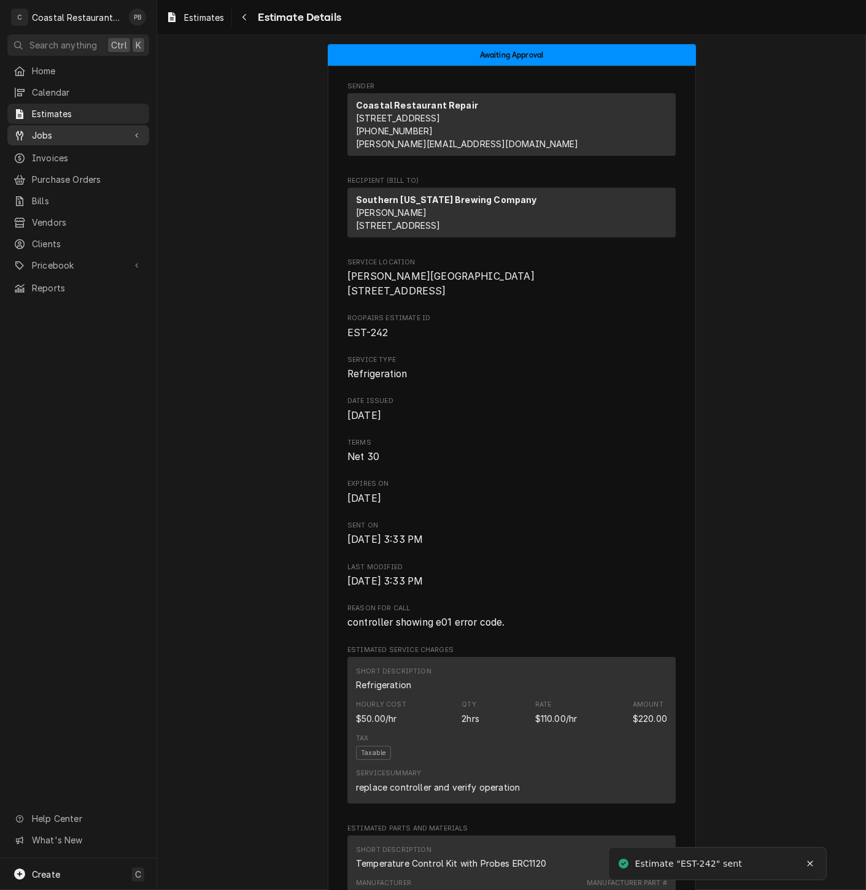
click at [54, 130] on span "Jobs" at bounding box center [78, 135] width 93 height 13
click at [54, 153] on span "Jobs" at bounding box center [87, 156] width 111 height 13
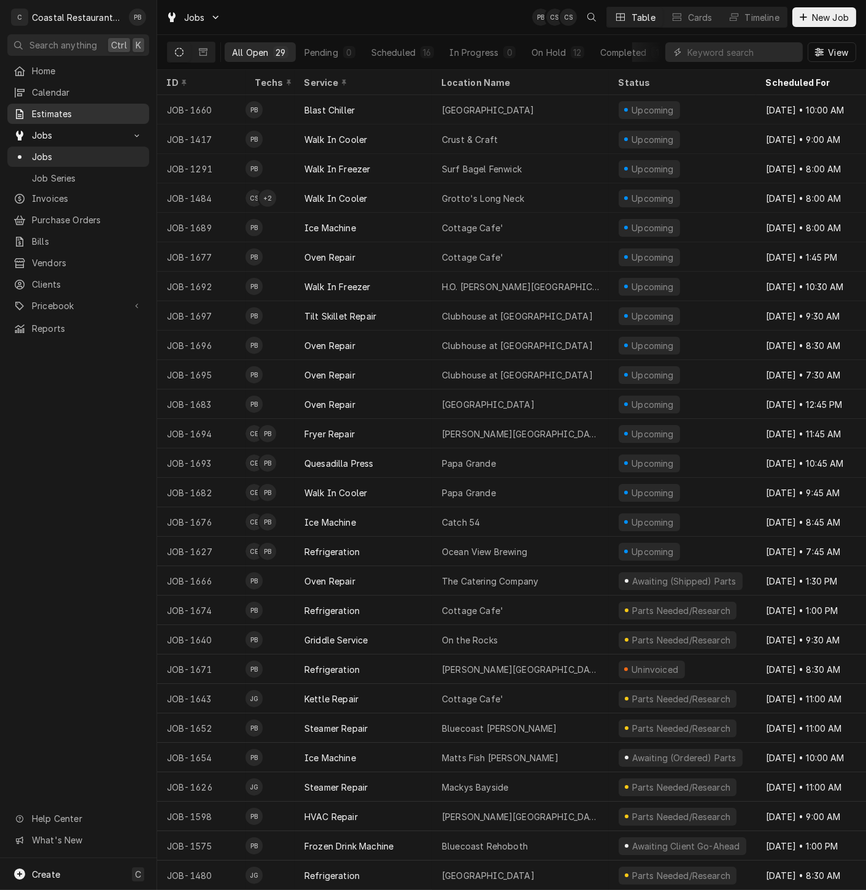
click at [87, 107] on span "Estimates" at bounding box center [87, 113] width 111 height 13
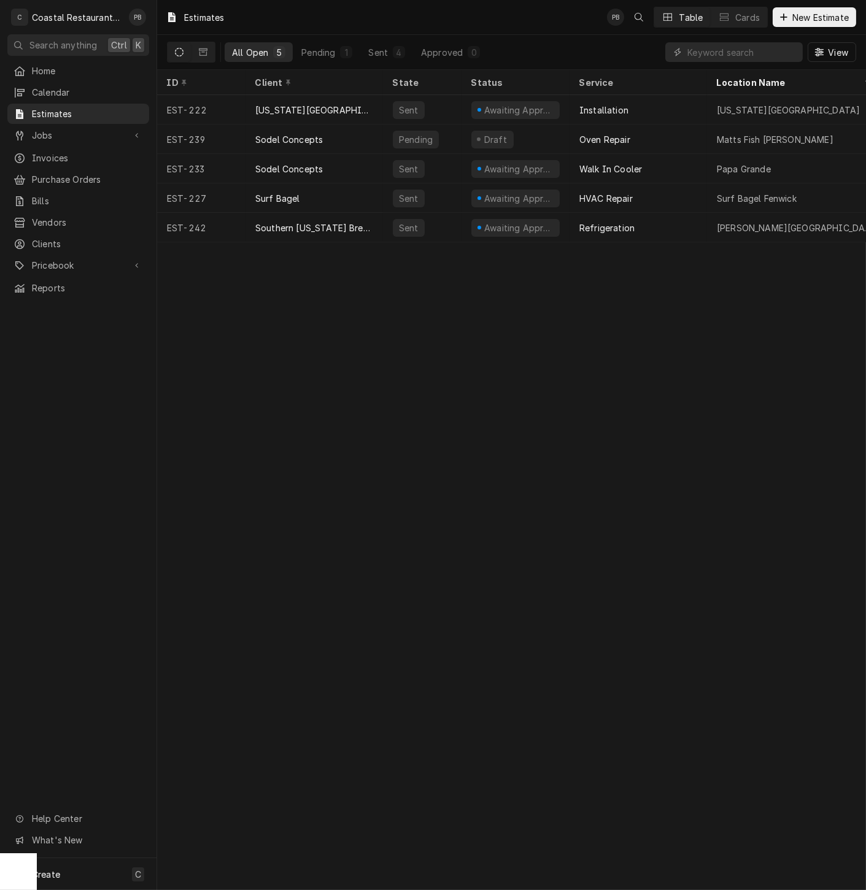
click at [385, 24] on div "Estimates PB Table Cards New Estimate" at bounding box center [511, 17] width 709 height 34
click at [53, 129] on span "Jobs" at bounding box center [78, 135] width 93 height 13
click at [62, 152] on span "Jobs" at bounding box center [87, 156] width 111 height 13
